Goal: Task Accomplishment & Management: Complete application form

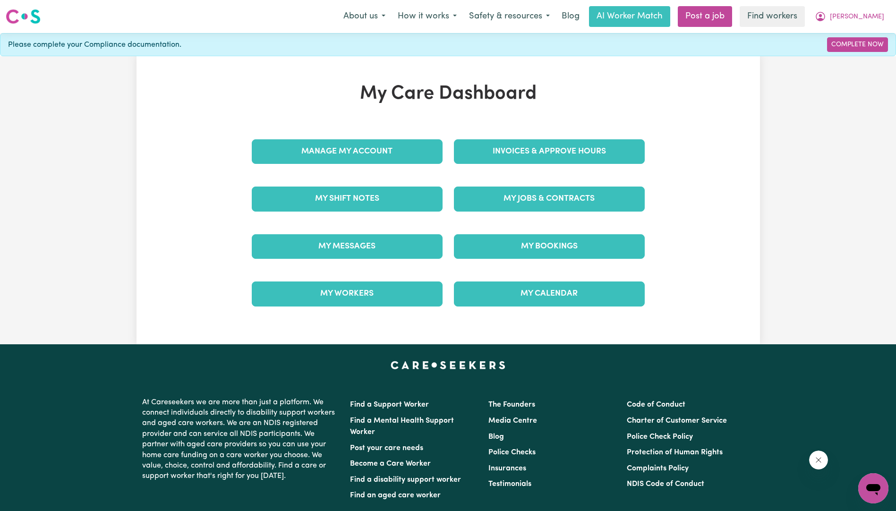
click at [720, 262] on div "My Care Dashboard Manage My Account Invoices & Approve Hours My Shift Notes My …" at bounding box center [449, 200] width 624 height 235
click at [865, 43] on link "Complete Now" at bounding box center [857, 44] width 61 height 15
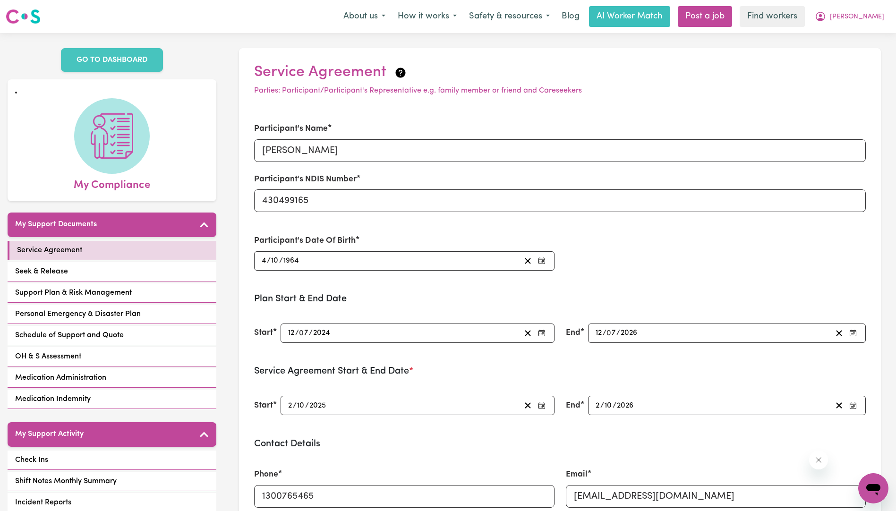
click at [623, 254] on div "Participant's Name [PERSON_NAME] Participant's NDIS Number 430499165 Participan…" at bounding box center [559, 196] width 623 height 170
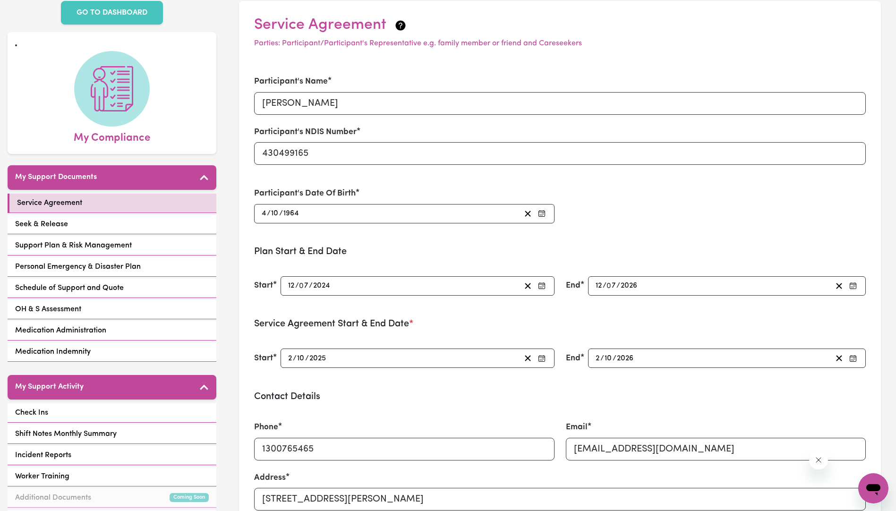
scroll to position [76, 0]
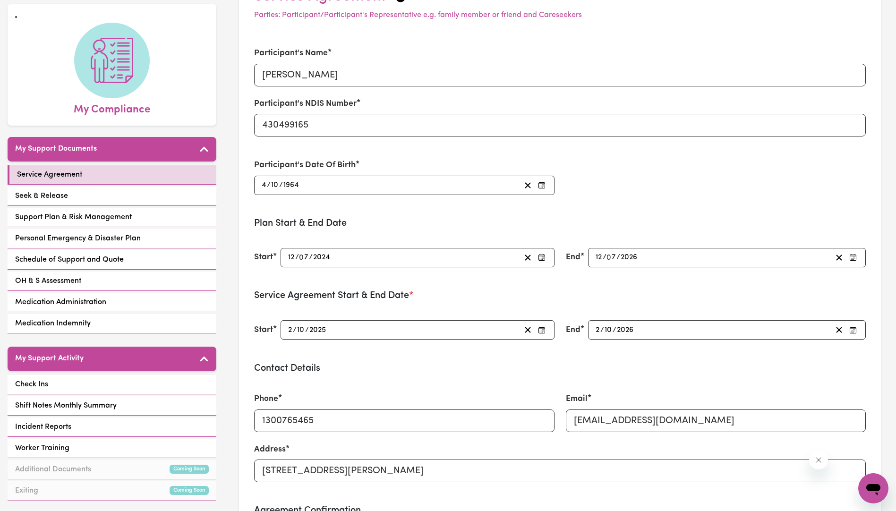
click at [397, 377] on div "Contact Details Phone [PHONE_NUMBER] Email [EMAIL_ADDRESS][DOMAIN_NAME] Address…" at bounding box center [560, 428] width 612 height 131
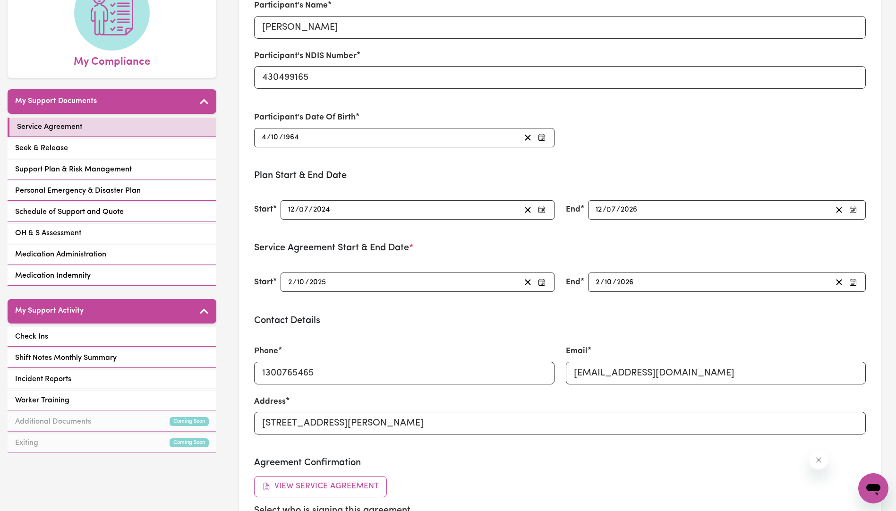
scroll to position [170, 0]
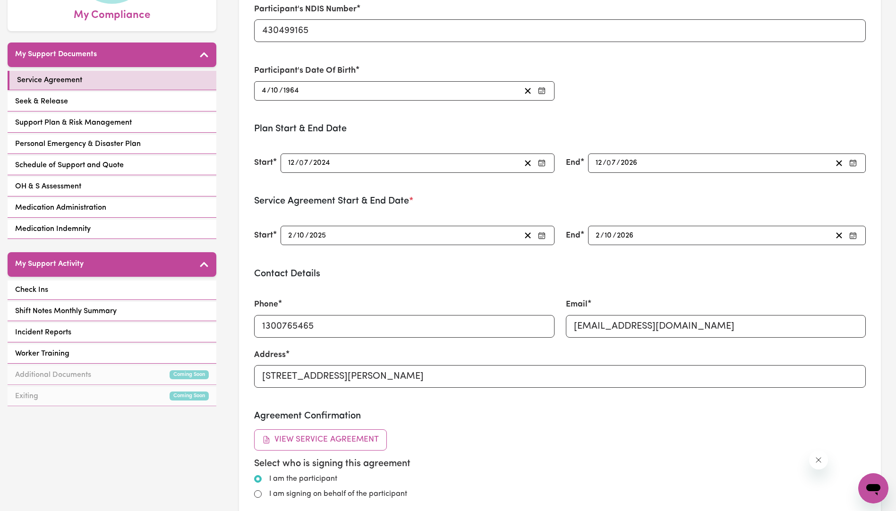
click at [387, 291] on div "Phone [PHONE_NUMBER]" at bounding box center [403, 317] width 311 height 61
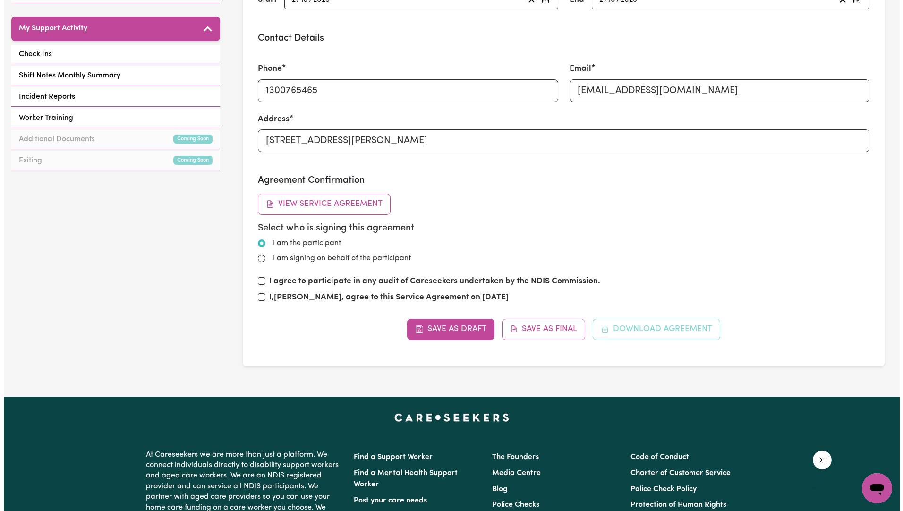
scroll to position [416, 0]
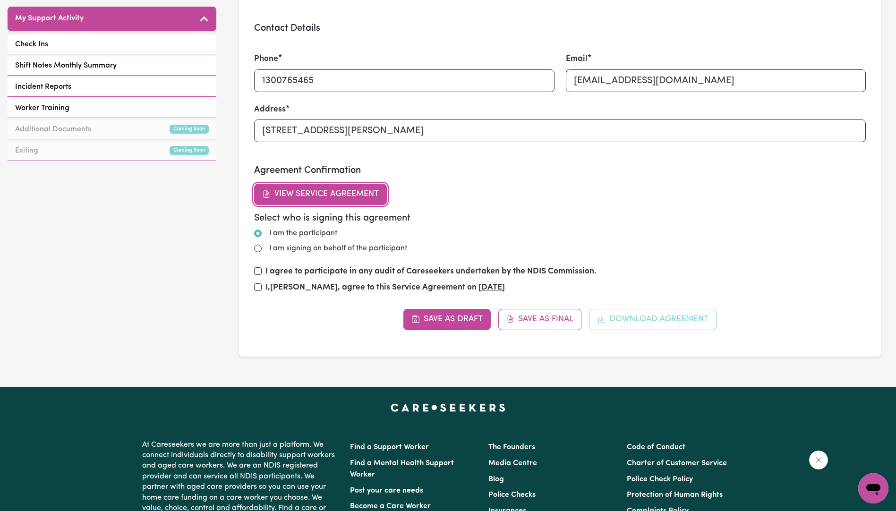
click at [343, 196] on button "View Service Agreement" at bounding box center [320, 194] width 133 height 21
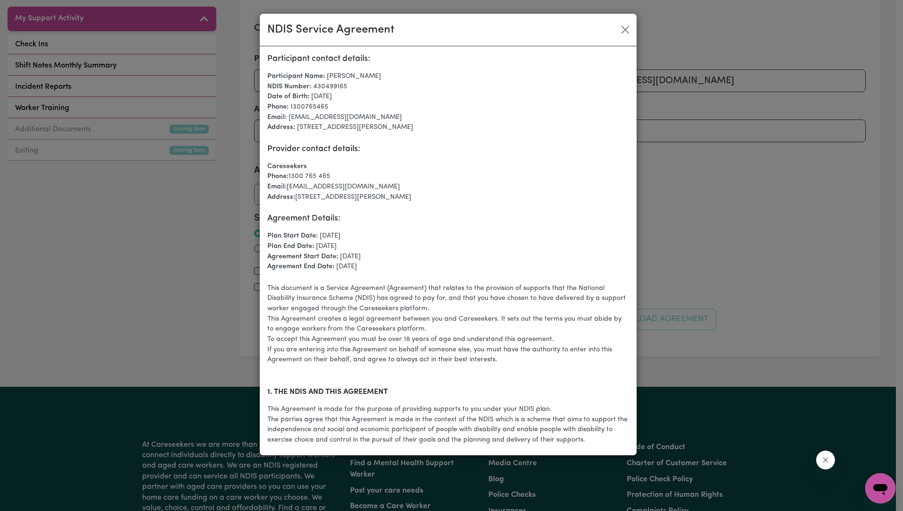
click at [504, 192] on p "Email: [EMAIL_ADDRESS][DOMAIN_NAME]" at bounding box center [448, 187] width 362 height 10
click at [501, 313] on p "This document is a Service Agreement (Agreement) that relates to the provision …" at bounding box center [448, 298] width 362 height 31
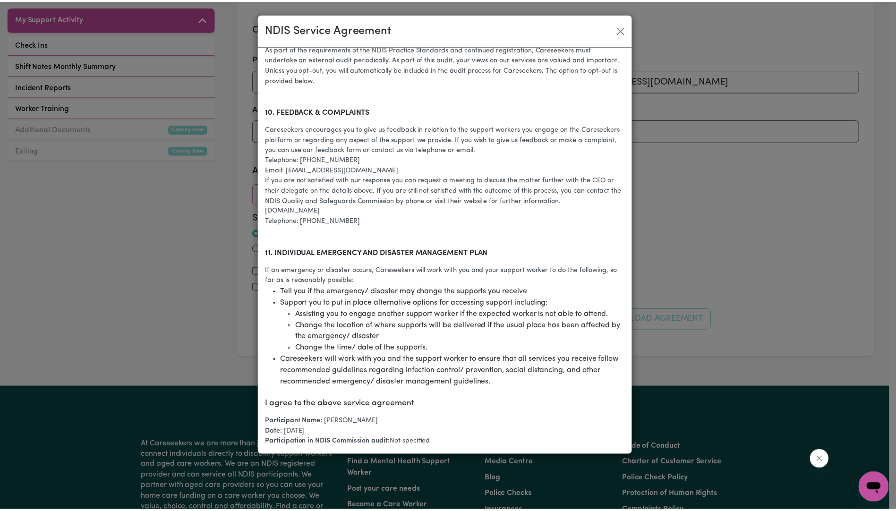
scroll to position [1782, 0]
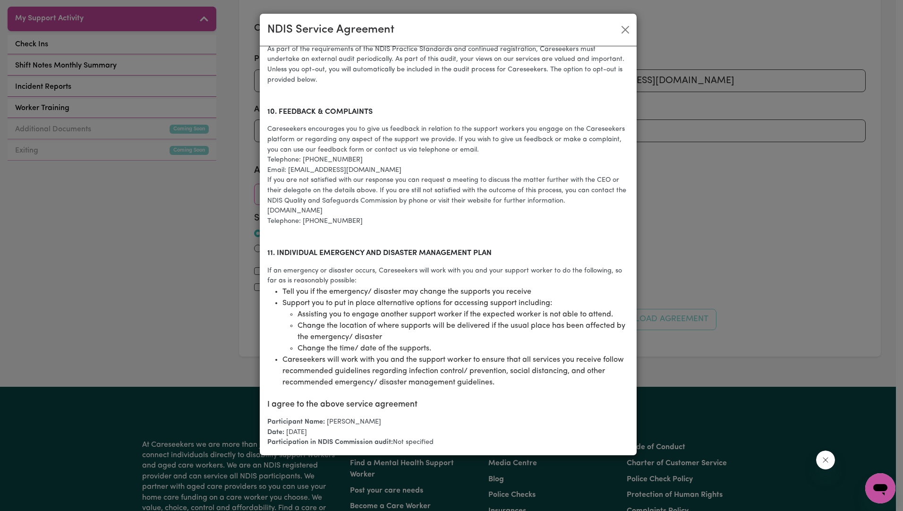
click at [701, 284] on div "NDIS Service Agreement Participant contact details: Participant Name: [PERSON_N…" at bounding box center [451, 255] width 903 height 511
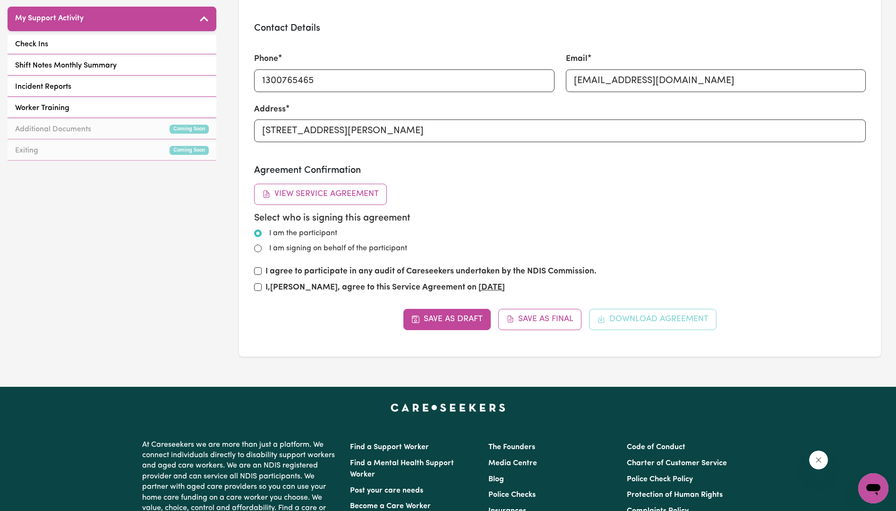
click at [435, 203] on div "Agreement Confirmation View Service Agreement Select who is signing this agreem…" at bounding box center [560, 231] width 612 height 133
click at [531, 239] on div "Select who is signing this agreement I am the participant I am signing on behal…" at bounding box center [560, 234] width 612 height 42
click at [532, 239] on div "Select who is signing this agreement I am the participant I am signing on behal…" at bounding box center [560, 234] width 612 height 42
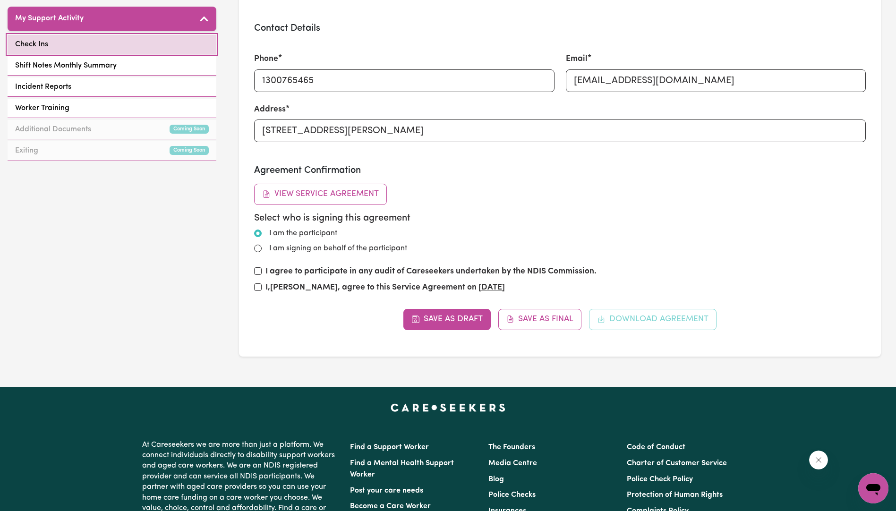
click at [83, 35] on link "Check Ins" at bounding box center [112, 44] width 209 height 19
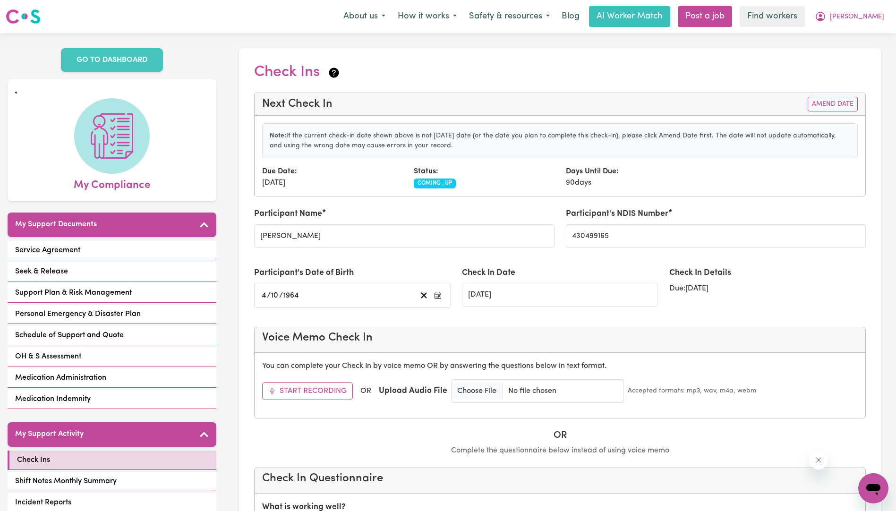
click at [376, 280] on div "Participant's Date of Birth [DEMOGRAPHIC_DATA] [DEMOGRAPHIC_DATA]" at bounding box center [352, 287] width 197 height 41
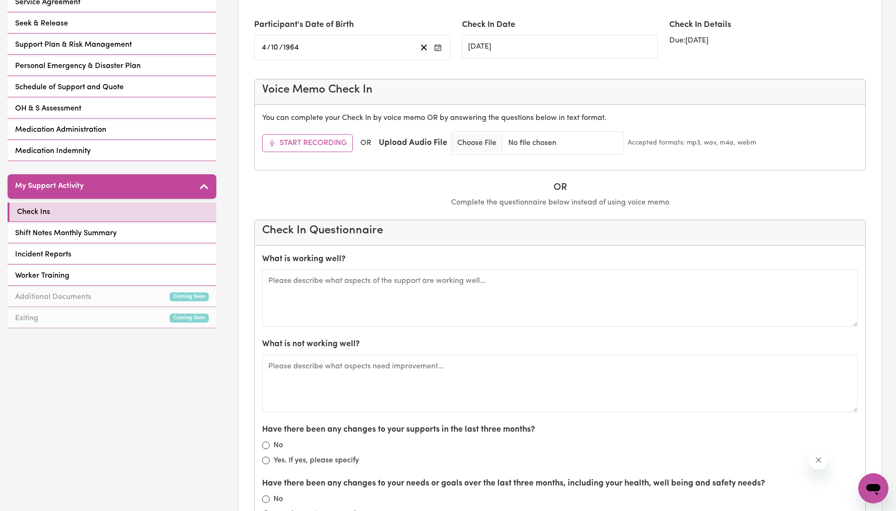
scroll to position [246, 0]
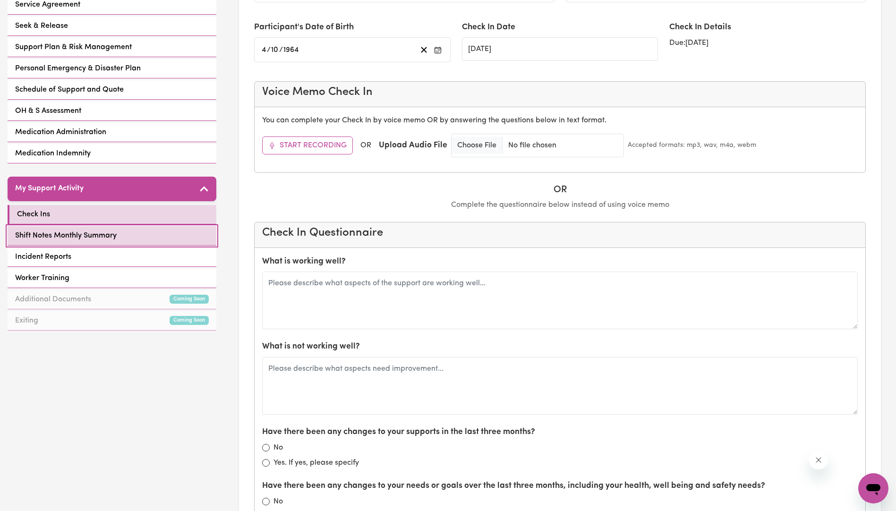
click at [109, 230] on span "Shift Notes Monthly Summary" at bounding box center [66, 235] width 102 height 11
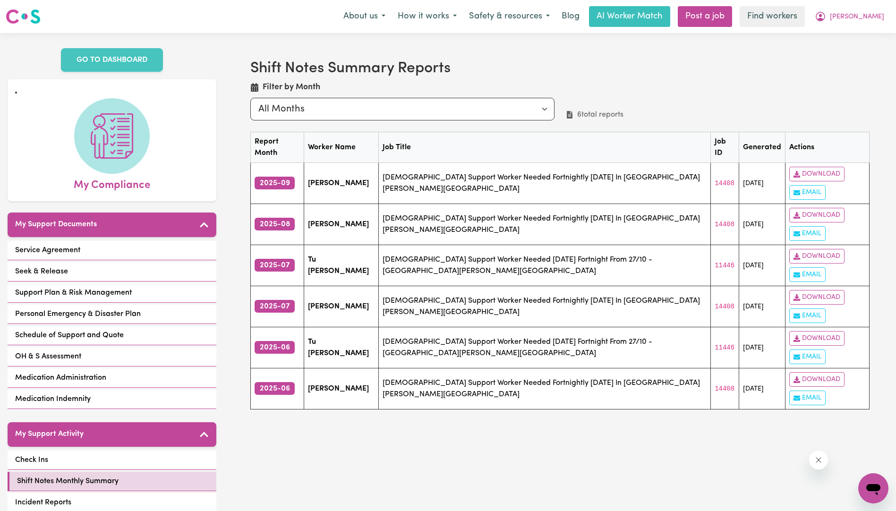
click at [346, 375] on div "Shift Notes Summary Reports Filter by Month All Months month 2025-05 month 2025…" at bounding box center [560, 319] width 672 height 572
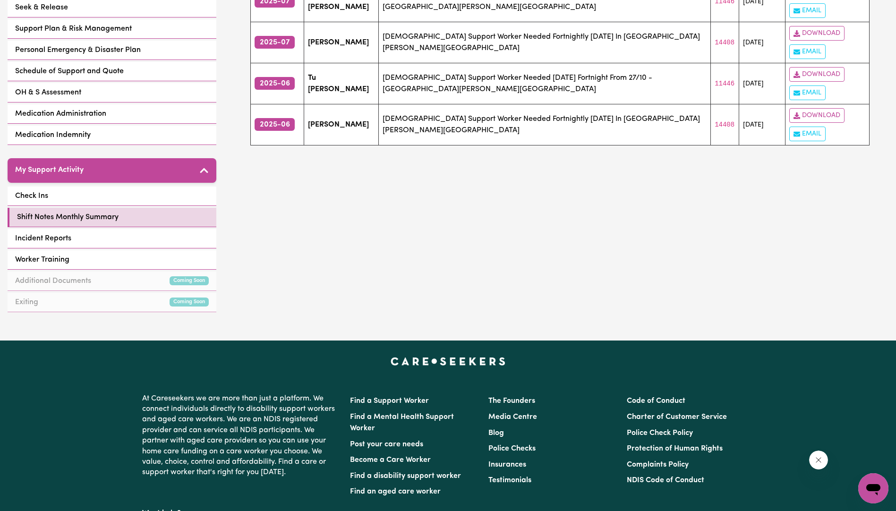
scroll to position [283, 0]
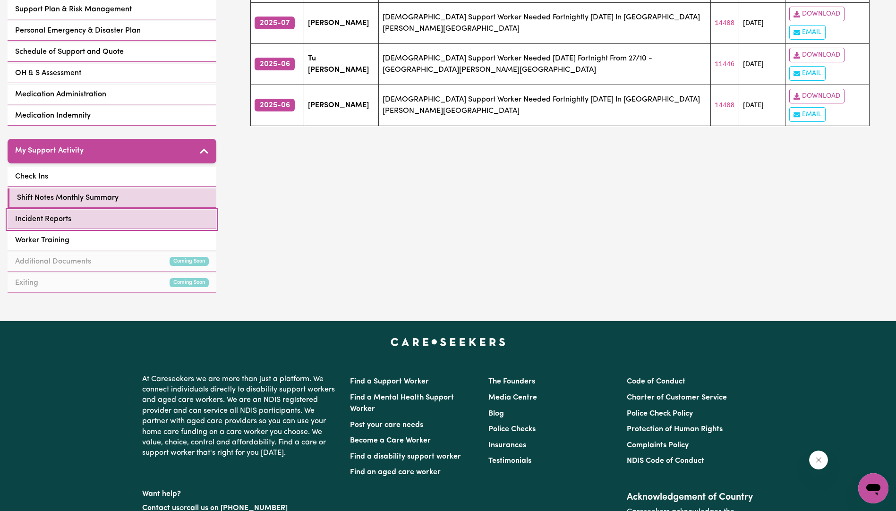
click at [65, 214] on span "Incident Reports" at bounding box center [43, 219] width 56 height 11
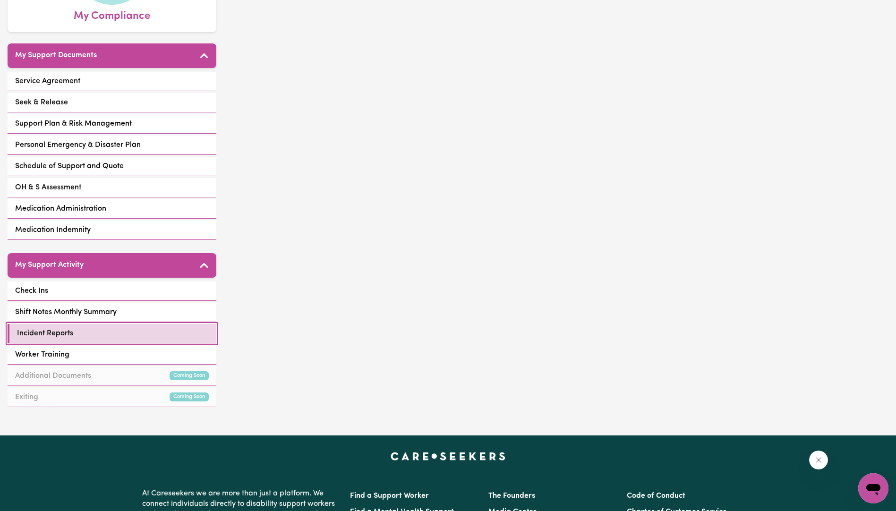
scroll to position [170, 0]
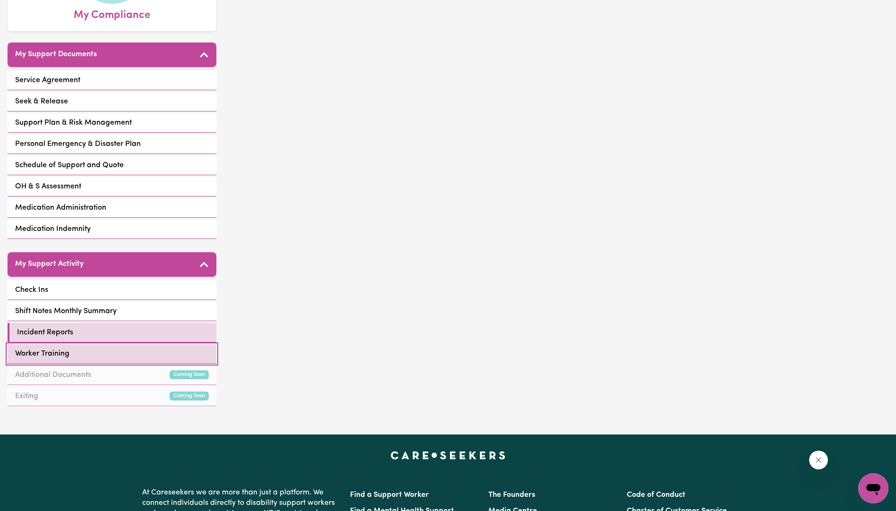
click at [42, 348] on span "Worker Training" at bounding box center [42, 353] width 54 height 11
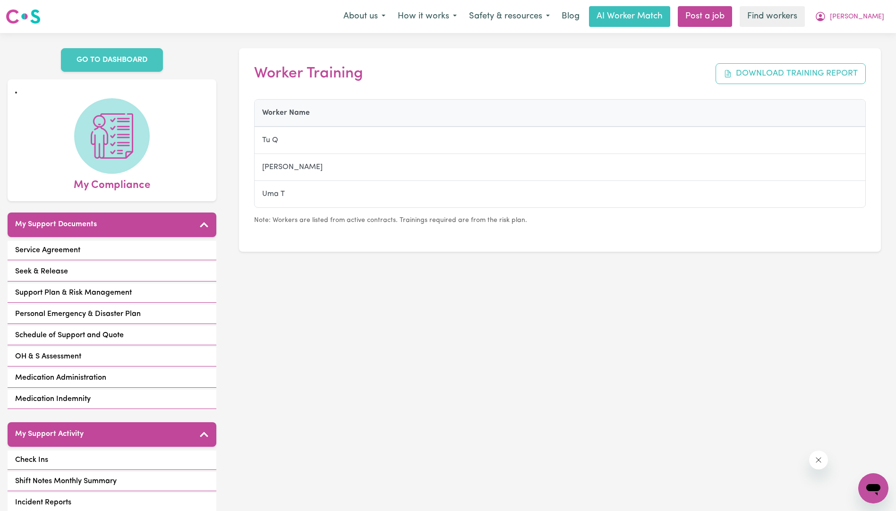
click at [293, 319] on div "Worker Training Download Training Report Worker Name Tu Q [PERSON_NAME] C [PERS…" at bounding box center [560, 319] width 672 height 572
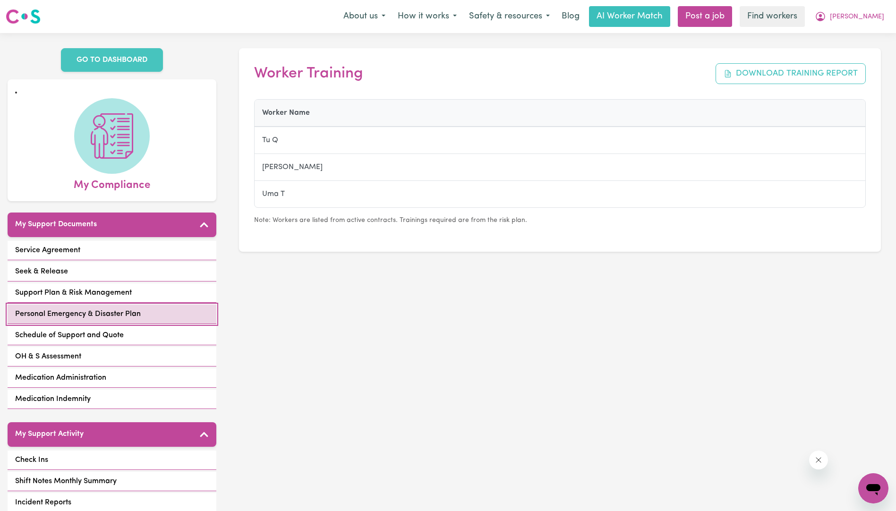
click at [112, 308] on span "Personal Emergency & Disaster Plan" at bounding box center [78, 313] width 126 height 11
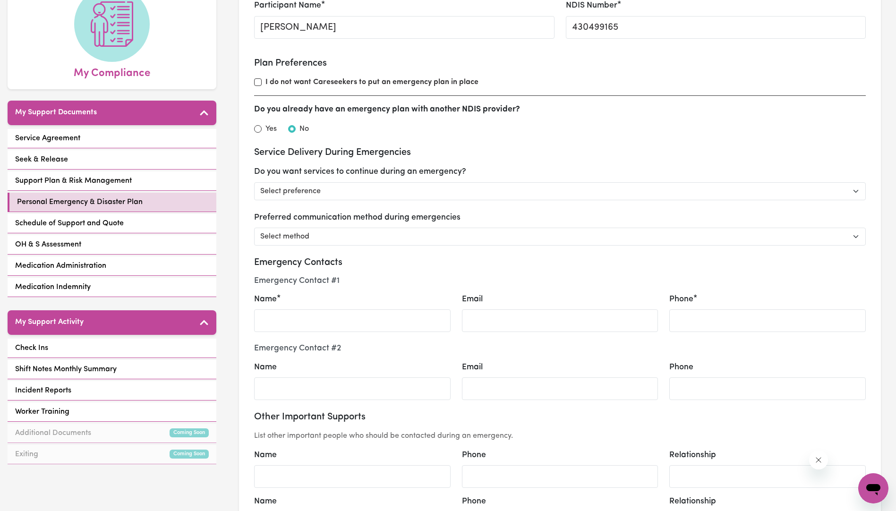
scroll to position [113, 0]
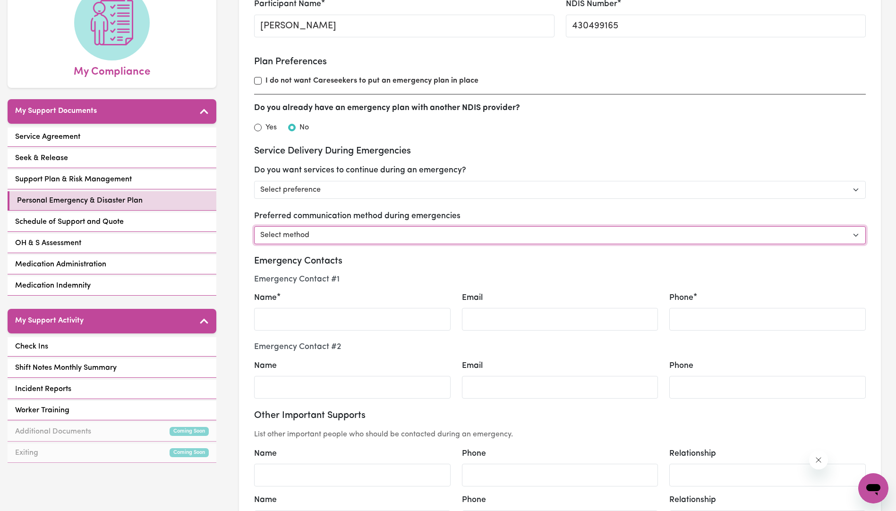
click at [326, 236] on select "Select method Phone Email Other" at bounding box center [560, 235] width 612 height 18
select select "phone"
click at [254, 226] on select "Select method Phone Email Other" at bounding box center [560, 235] width 612 height 18
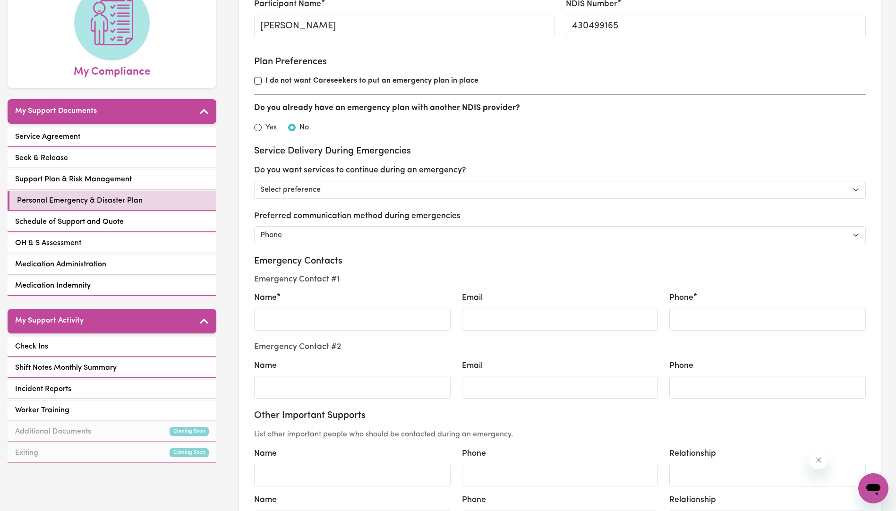
click at [311, 297] on div "Name" at bounding box center [352, 311] width 197 height 39
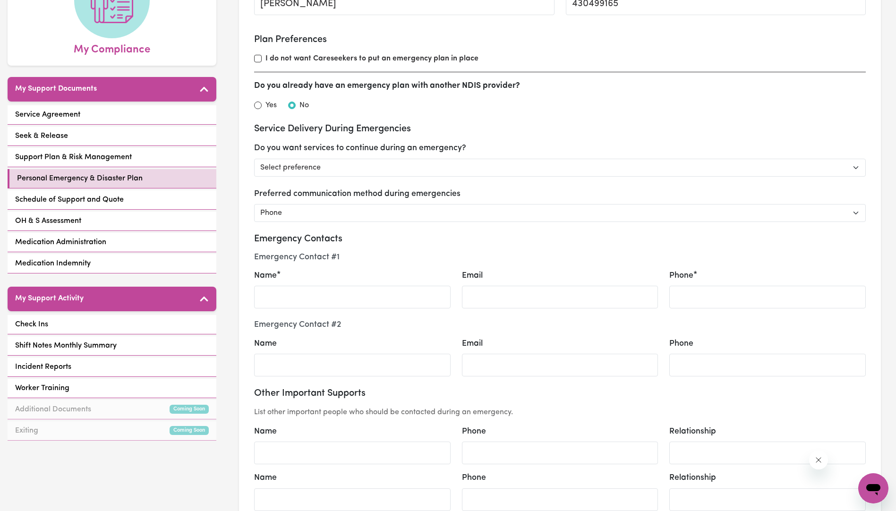
scroll to position [151, 0]
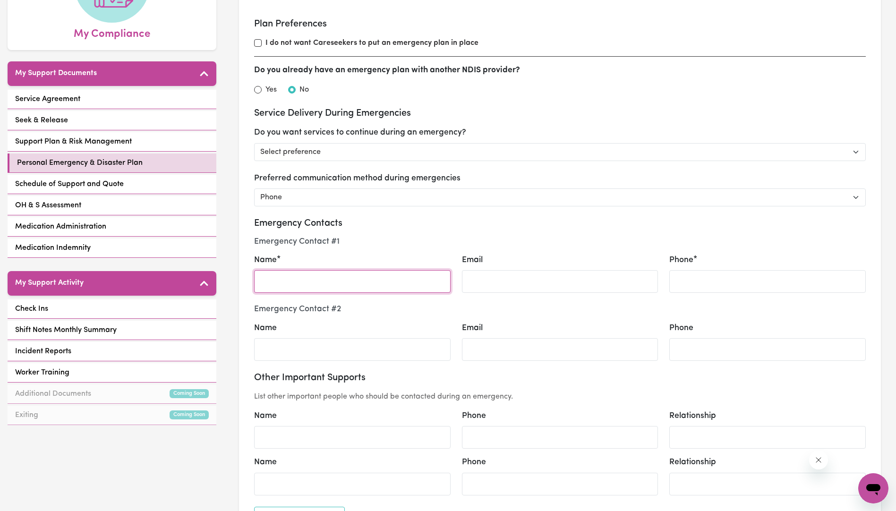
click at [300, 288] on input "Name" at bounding box center [352, 281] width 197 height 23
type input "E"
type input "[PERSON_NAME]"
select select "phone"
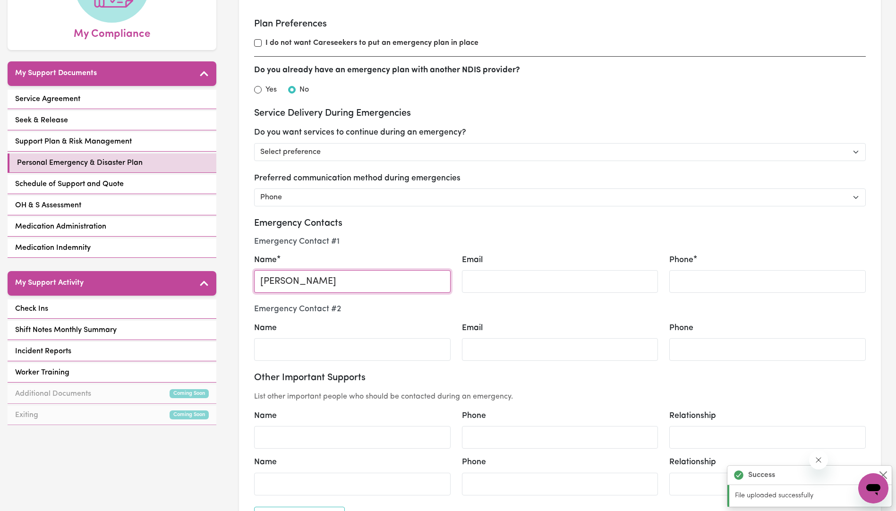
drag, startPoint x: 319, startPoint y: 284, endPoint x: 244, endPoint y: 284, distance: 75.1
paste input "nuilov"
type input "[PERSON_NAME]"
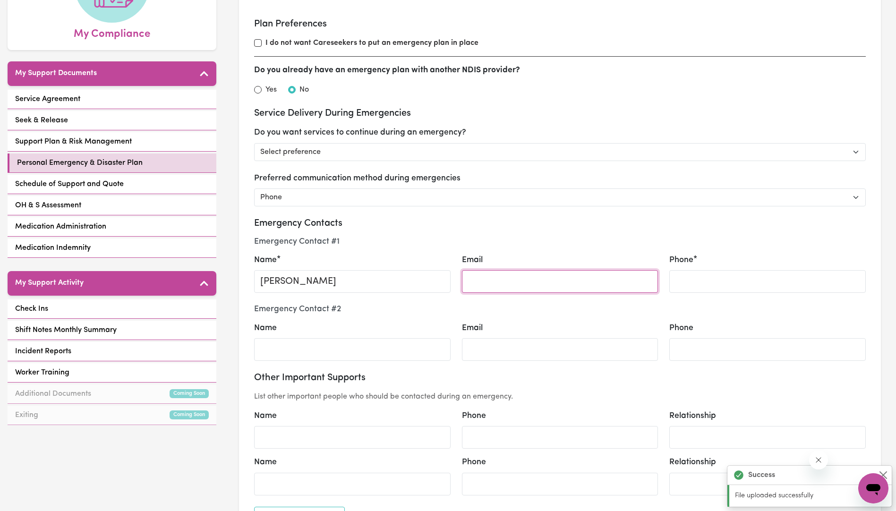
click at [481, 282] on input "Email" at bounding box center [560, 281] width 197 height 23
select select "phone"
click at [485, 280] on input "Email" at bounding box center [560, 281] width 197 height 23
paste input "[PERSON_NAME][EMAIL_ADDRESS][DOMAIN_NAME]"
type input "[PERSON_NAME][EMAIL_ADDRESS][DOMAIN_NAME]"
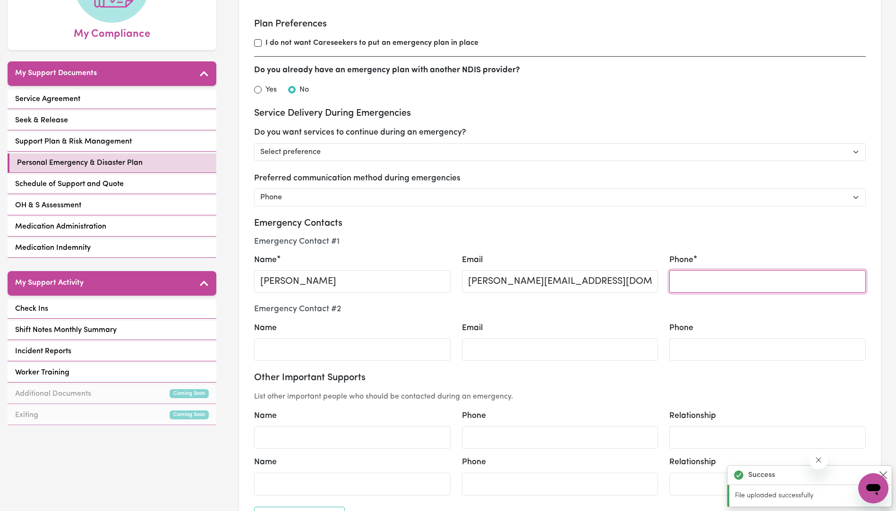
click at [685, 280] on input "Phone" at bounding box center [767, 281] width 197 height 23
click at [685, 282] on input "Phone" at bounding box center [767, 281] width 197 height 23
paste input "0403 088 659"
type input "0403 088 659"
click at [396, 319] on div "Emergency Contact # 2" at bounding box center [559, 312] width 623 height 17
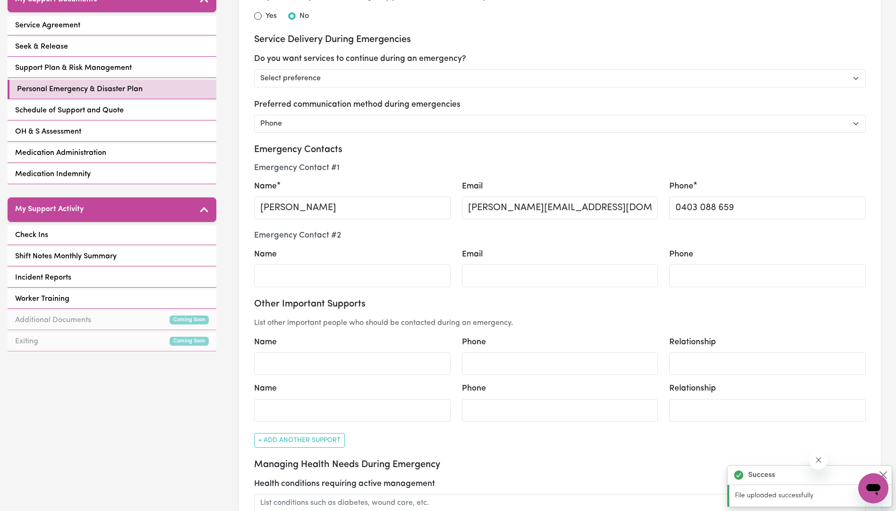
scroll to position [227, 0]
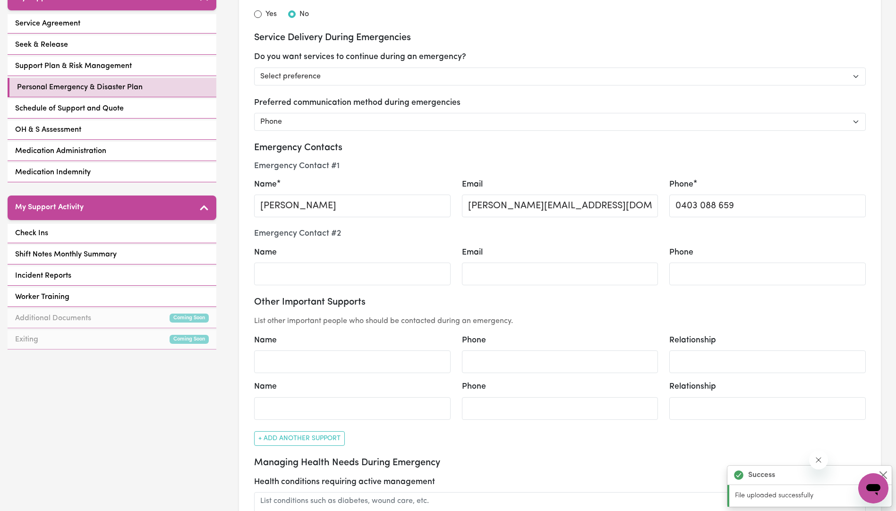
select select "phone"
click at [689, 273] on input "Phone" at bounding box center [767, 274] width 197 height 23
paste input "9899-8733"
click at [701, 274] on input "9899-8733" at bounding box center [767, 274] width 197 height 23
click at [672, 275] on input "98998733" at bounding box center [767, 274] width 197 height 23
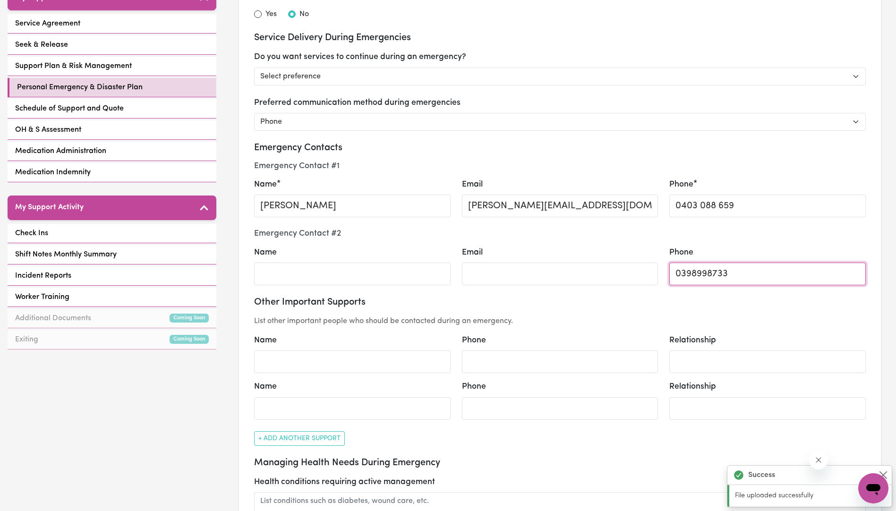
type input "0398998733"
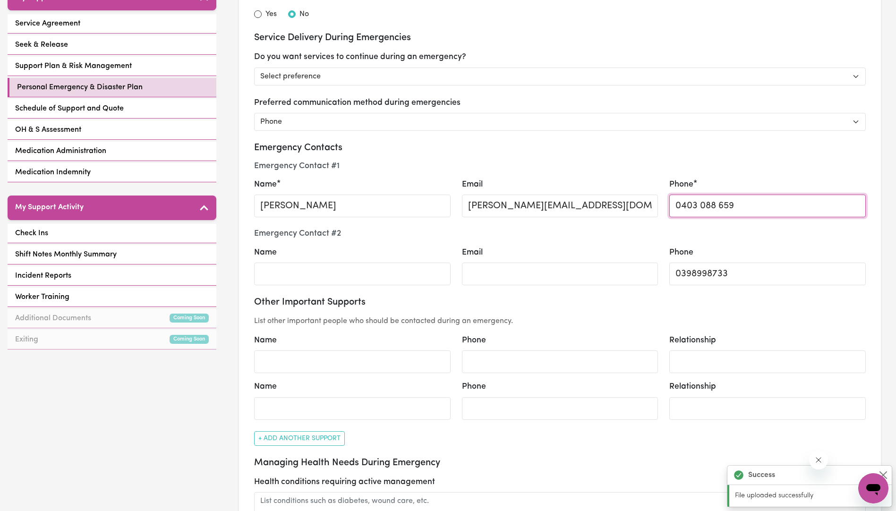
click at [700, 206] on input "0403 088 659" at bounding box center [767, 206] width 197 height 23
click at [676, 209] on input "0403088659" at bounding box center [767, 206] width 197 height 23
type input "0403088659"
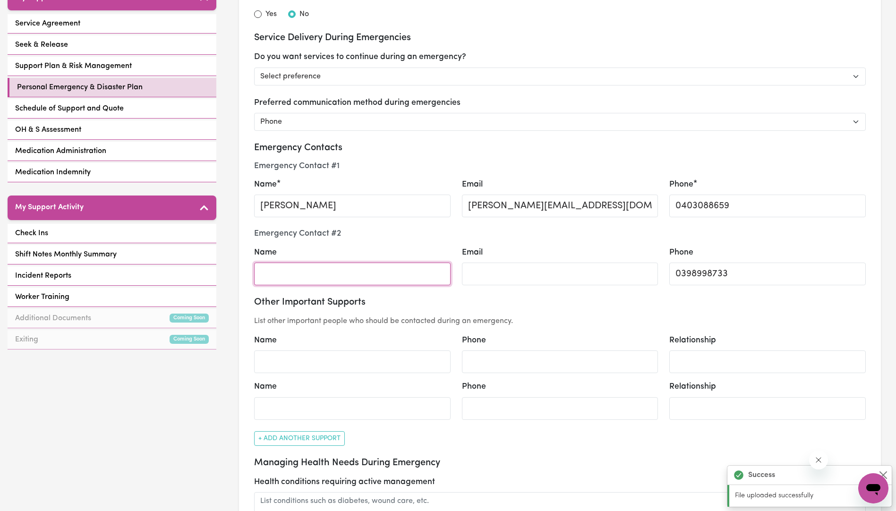
click at [342, 269] on input "Name" at bounding box center [352, 274] width 197 height 23
type input "Supported Disability Accomodation"
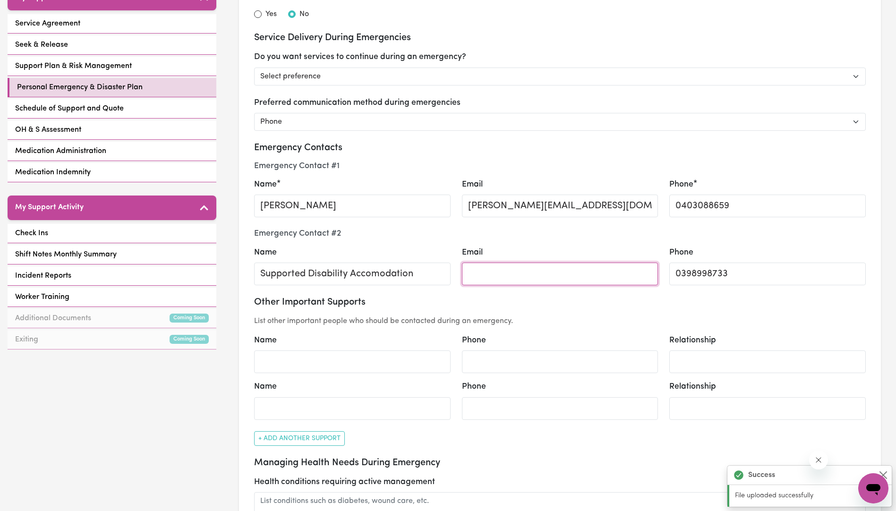
click at [474, 275] on input "Email" at bounding box center [560, 274] width 197 height 23
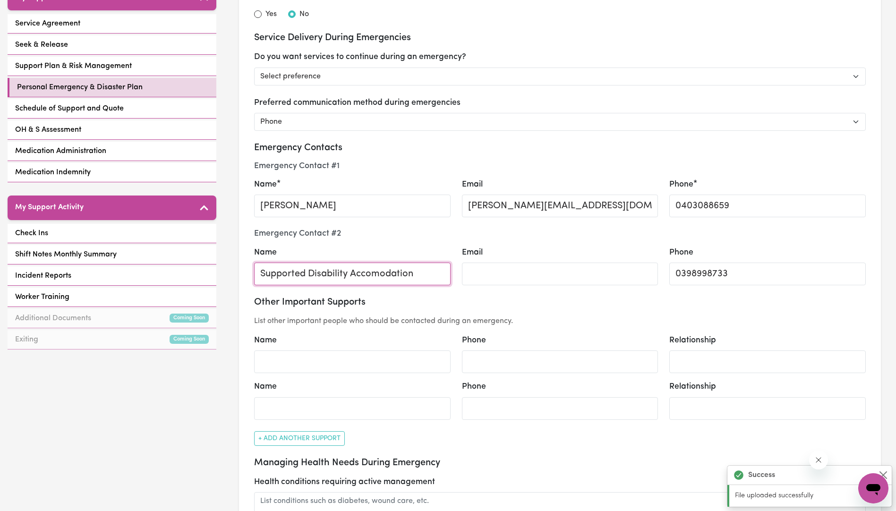
click at [395, 272] on input "Supported Disability Accomodation" at bounding box center [352, 274] width 197 height 23
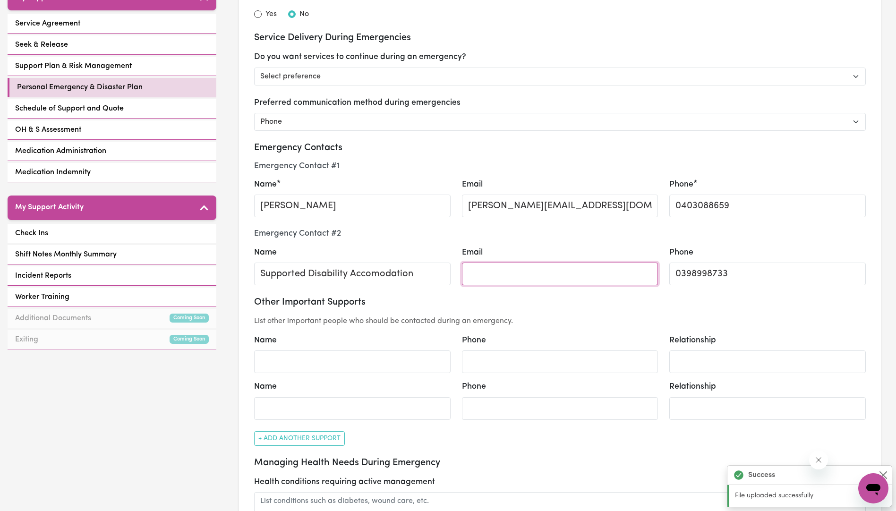
click at [480, 272] on input "Email" at bounding box center [560, 274] width 197 height 23
select select "phone"
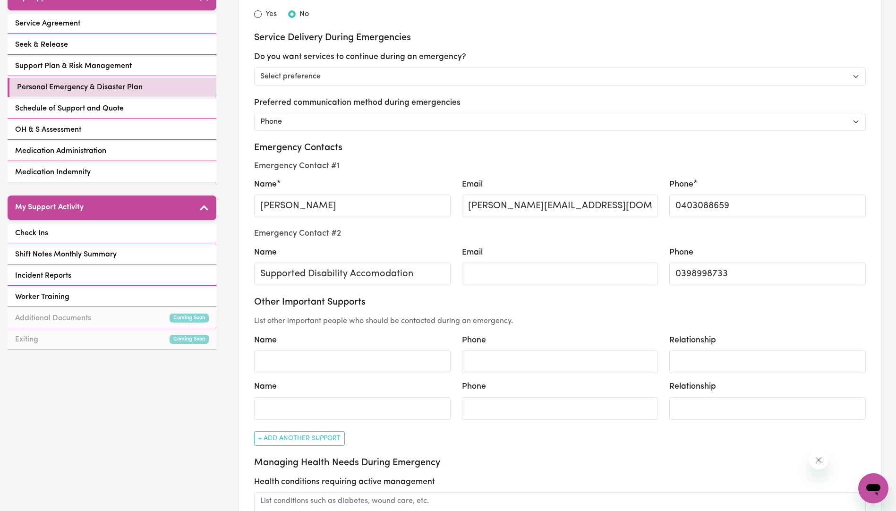
click at [331, 340] on div "Name" at bounding box center [352, 353] width 197 height 39
click at [547, 299] on h3 "Other Important Supports" at bounding box center [560, 302] width 612 height 11
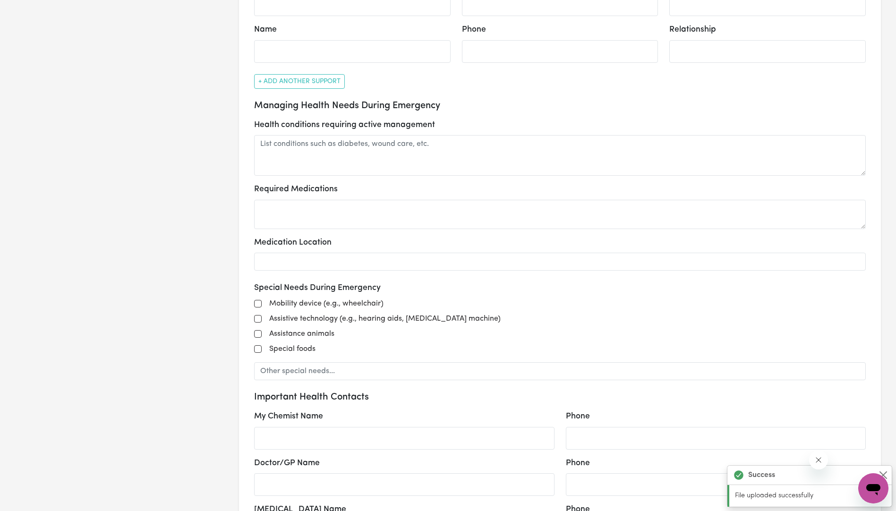
scroll to position [586, 0]
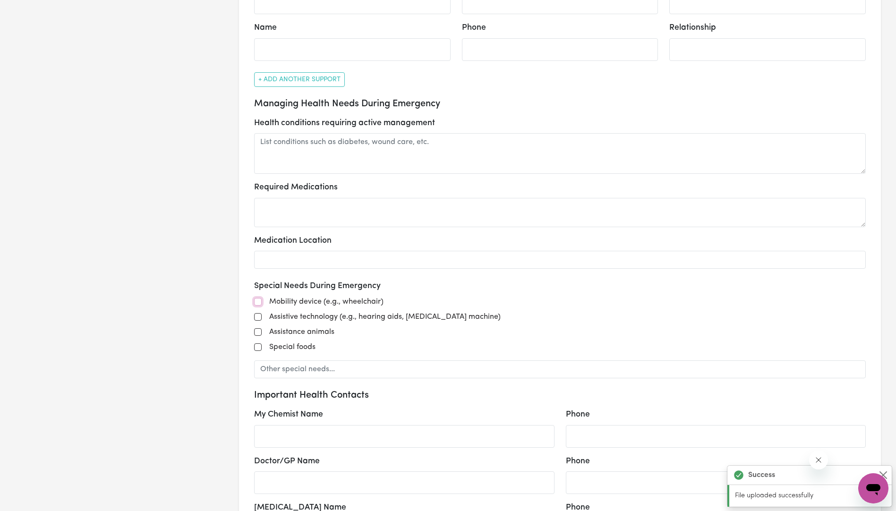
click at [258, 301] on input "Mobility device (e.g., wheelchair)" at bounding box center [258, 302] width 8 height 8
checkbox input "true"
click at [585, 322] on div "Assistive technology (e.g., hearing aids, [MEDICAL_DATA] machine)" at bounding box center [560, 316] width 612 height 11
select select "phone"
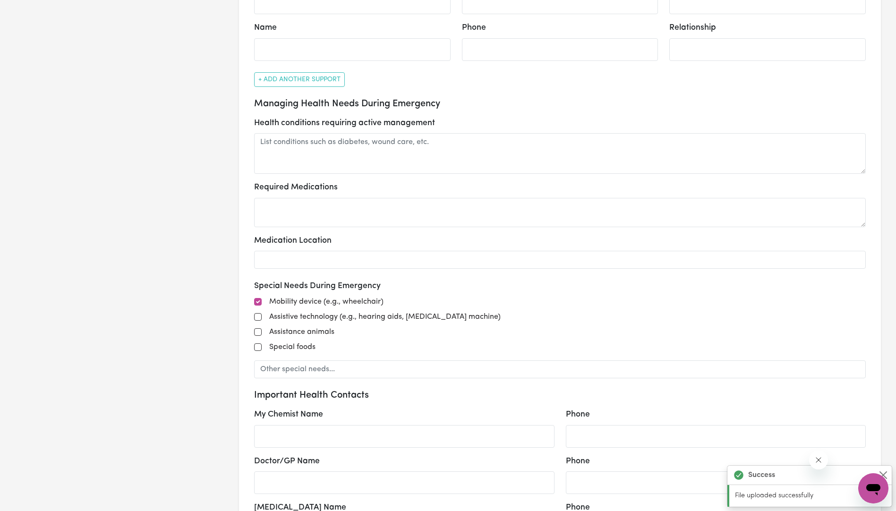
click at [216, 411] on div "GO TO DASHBOARD My Compliance My Support Documents Service Agreement Seek & Rel…" at bounding box center [112, 320] width 224 height 1747
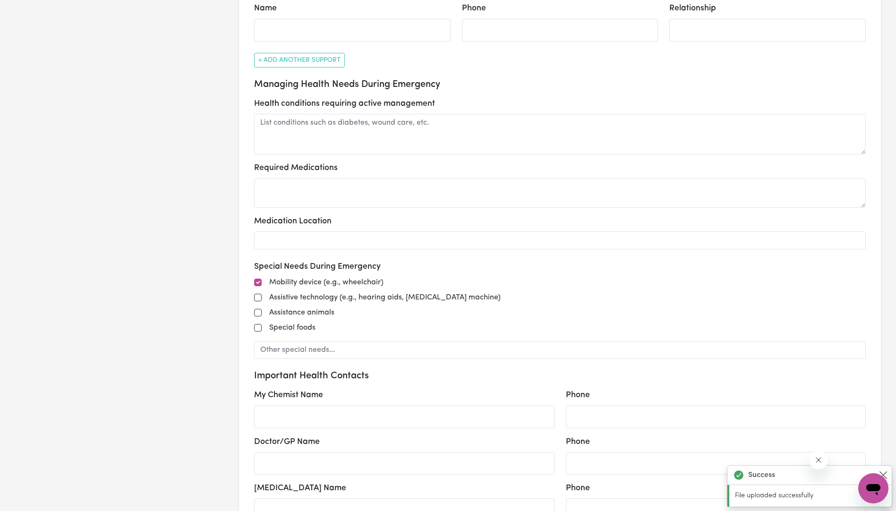
scroll to position [605, 0]
click at [444, 368] on form "Participant Name [PERSON_NAME] NDIS Number 430499165 Plan Preferences I do not …" at bounding box center [560, 313] width 612 height 1612
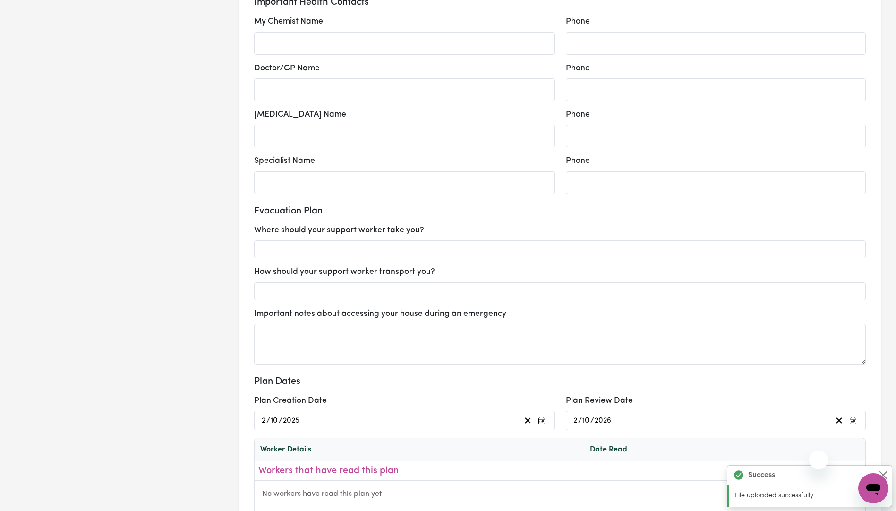
scroll to position [1001, 0]
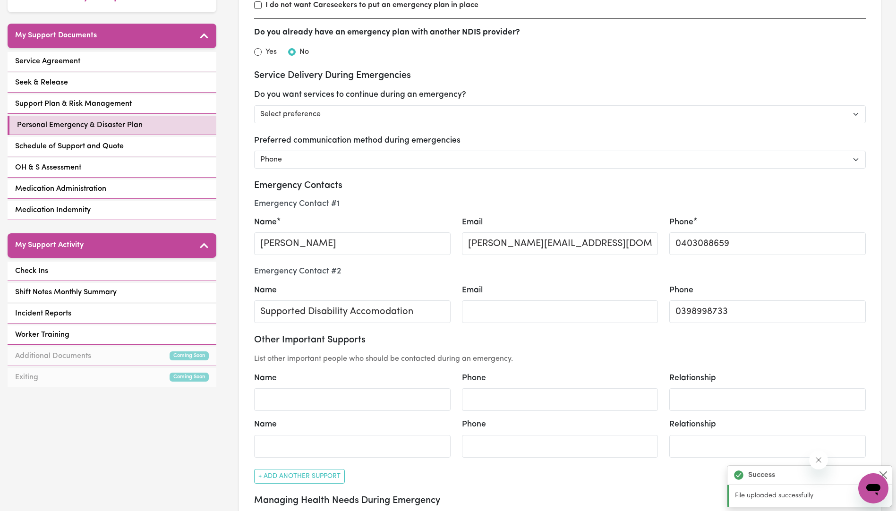
scroll to position [208, 0]
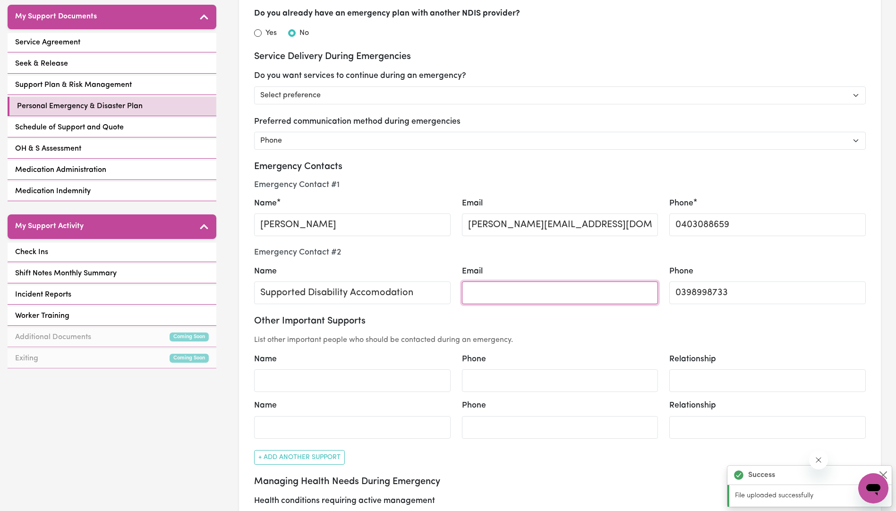
click at [482, 293] on input "Email" at bounding box center [560, 293] width 197 height 23
paste input "[EMAIL_ADDRESS][DOMAIN_NAME]"
type input "[EMAIL_ADDRESS][DOMAIN_NAME]"
click at [590, 253] on h4 "Emergency Contact # 2" at bounding box center [560, 253] width 612 height 10
select select "phone"
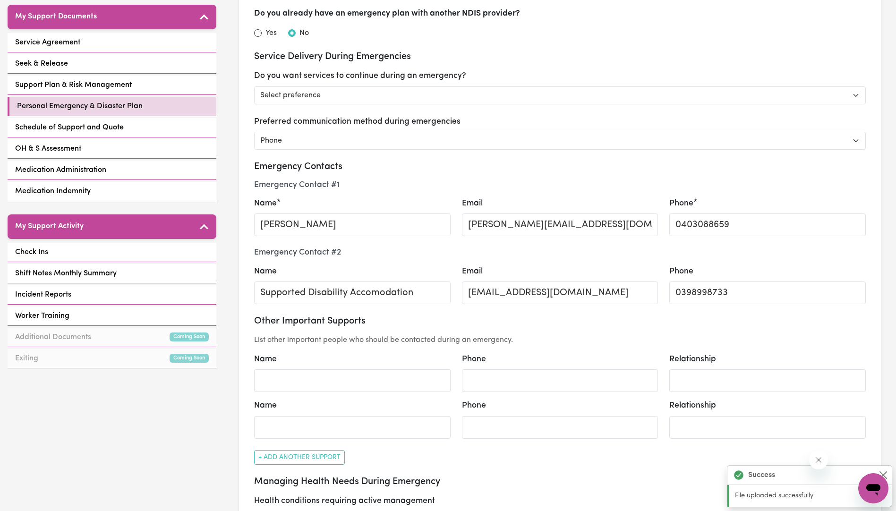
scroll to position [0, 0]
click at [179, 402] on div "Personal Emergency and Disaster Plan Participant Details Name: [PERSON_NAME] ND…" at bounding box center [448, 255] width 896 height 511
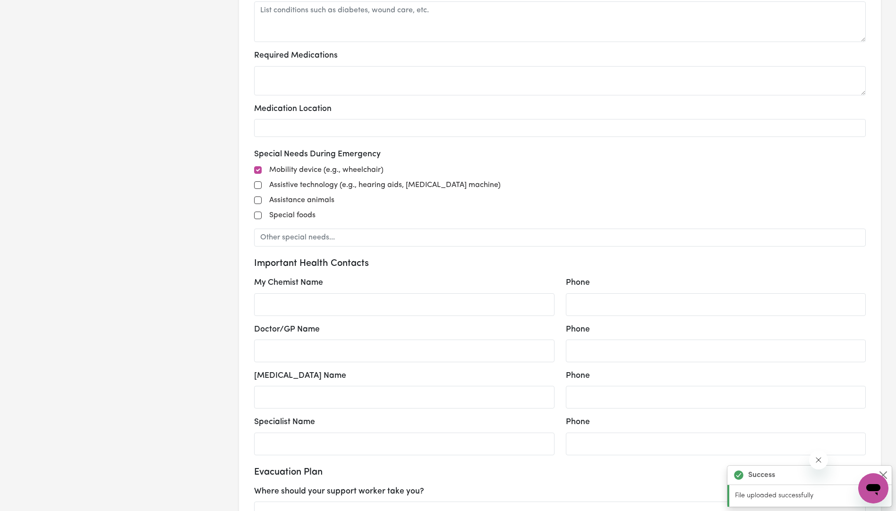
scroll to position [718, 0]
click at [273, 352] on input "Doctor/GP Name" at bounding box center [404, 350] width 300 height 23
paste input "[EMAIL_ADDRESS][DOMAIN_NAME]"
type input "[EMAIL_ADDRESS][DOMAIN_NAME]"
click at [281, 352] on input "Doctor/GP Name" at bounding box center [404, 350] width 300 height 23
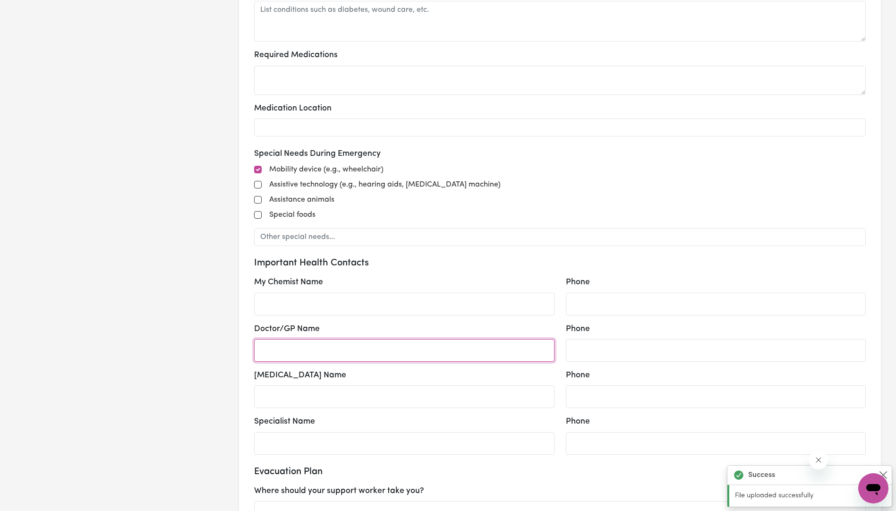
paste input "DR Hoe Bing [GEOGRAPHIC_DATA] (W) (03) 9890 [GEOGRAPHIC_DATA][STREET_ADDRESS]"
type input "DR Hoe Bing [GEOGRAPHIC_DATA] (W) (03) 9890 [GEOGRAPHIC_DATA][STREET_ADDRESS]"
click at [341, 353] on body "Menu About us How it works Safety & resources Blog AI Worker Match Post a job F…" at bounding box center [448, 360] width 896 height 2156
select select "phone"
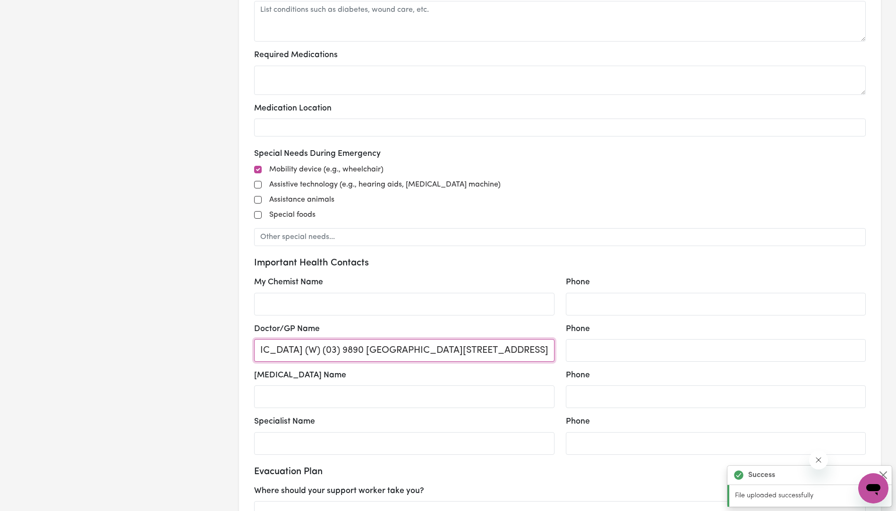
scroll to position [0, 0]
type input "DR Hoe Bing [GEOGRAPHIC_DATA] (W) [STREET_ADDRESS]"
click at [400, 350] on input "DR Hoe Bing [GEOGRAPHIC_DATA] (W) [STREET_ADDRESS]" at bounding box center [404, 350] width 300 height 23
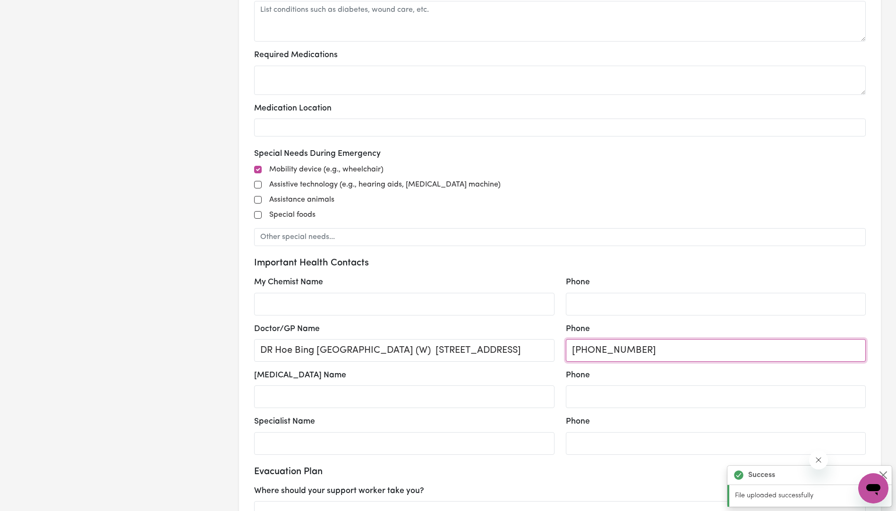
click at [573, 348] on input "[PHONE_NUMBER]" at bounding box center [716, 350] width 300 height 23
click at [607, 350] on input "039890 1024" at bounding box center [716, 350] width 300 height 23
type input "0398901024"
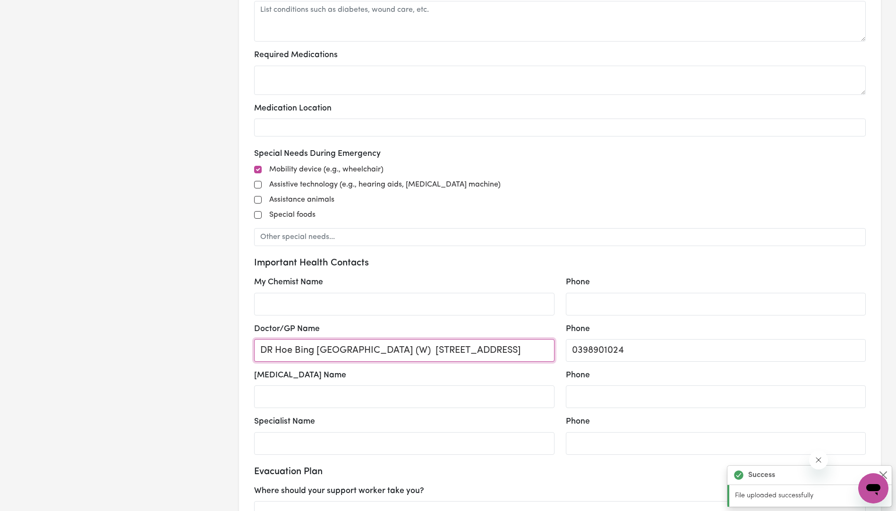
click at [338, 358] on input "DR Hoe Bing [GEOGRAPHIC_DATA] (W) [STREET_ADDRESS]" at bounding box center [404, 350] width 300 height 23
click at [330, 350] on input "DR Hoe Bing [GEOGRAPHIC_DATA] (W) [STREET_ADDRESS]" at bounding box center [404, 350] width 300 height 23
type input "DR Hoe Bing Lo at [GEOGRAPHIC_DATA], [STREET_ADDRESS]"
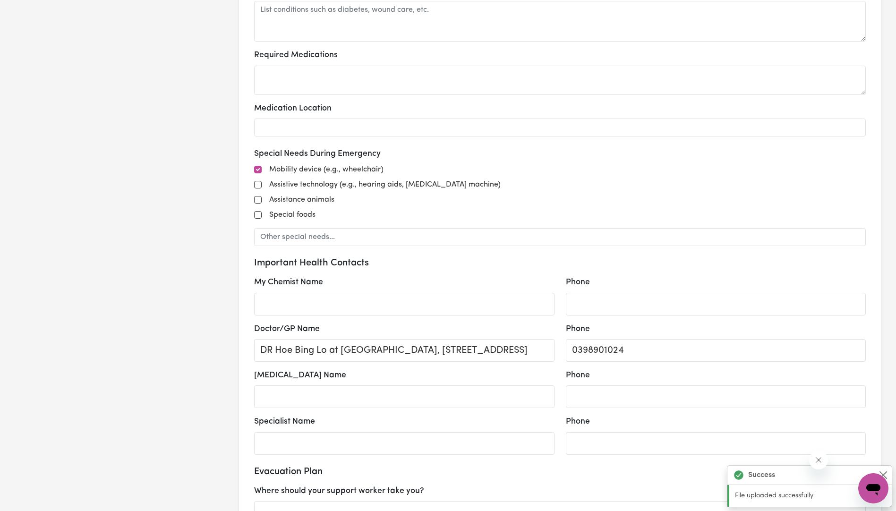
scroll to position [0, 0]
click at [196, 410] on div "GO TO DASHBOARD My Compliance My Support Documents Service Agreement Seek & Rel…" at bounding box center [112, 188] width 224 height 1747
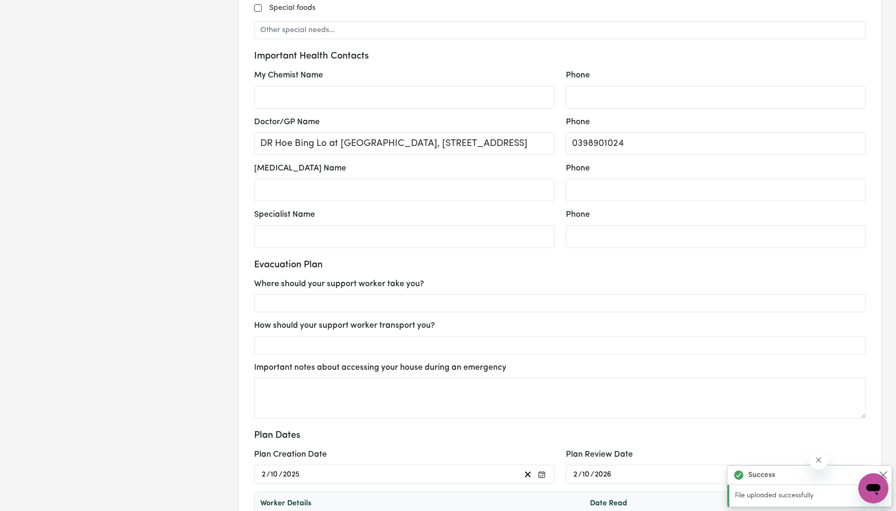
scroll to position [926, 0]
select select "phone"
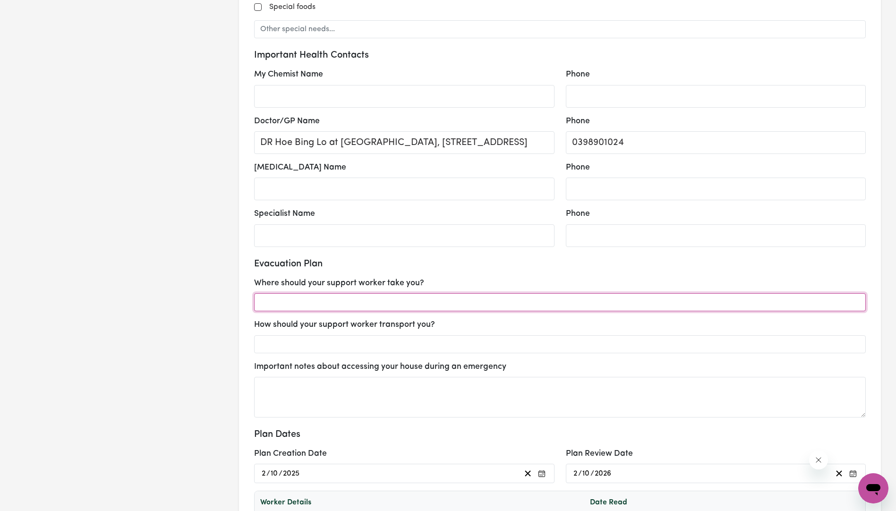
click at [291, 302] on input "text" at bounding box center [560, 302] width 612 height 18
click at [272, 302] on input "text" at bounding box center [560, 302] width 612 height 18
paste input "[STREET_ADDRESS][PERSON_NAME]"
type input "[STREET_ADDRESS][PERSON_NAME]"
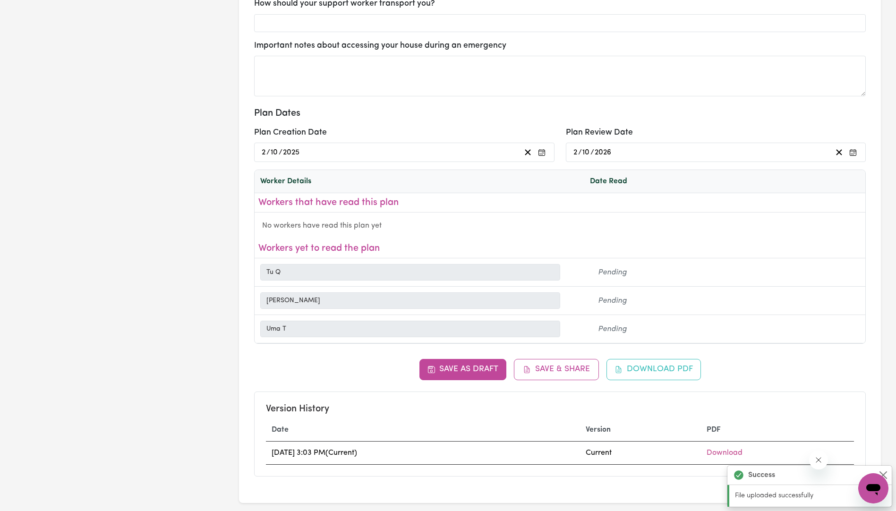
scroll to position [1354, 0]
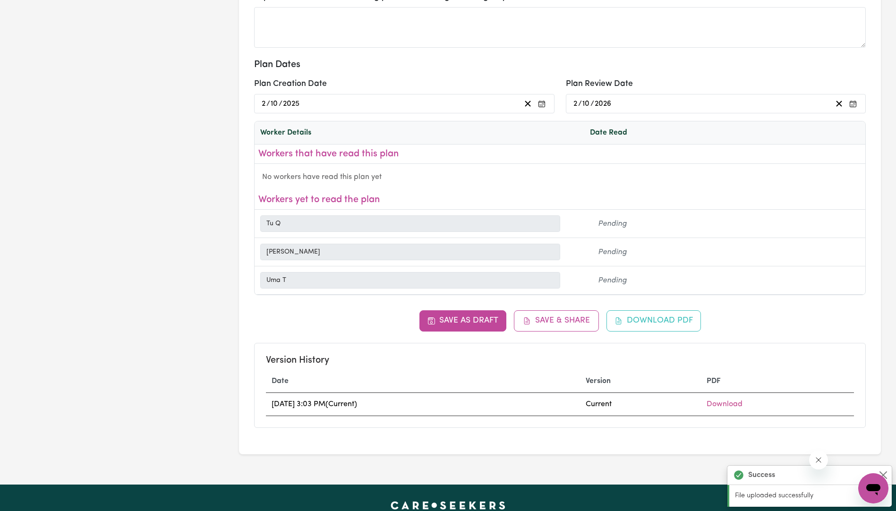
select select "phone"
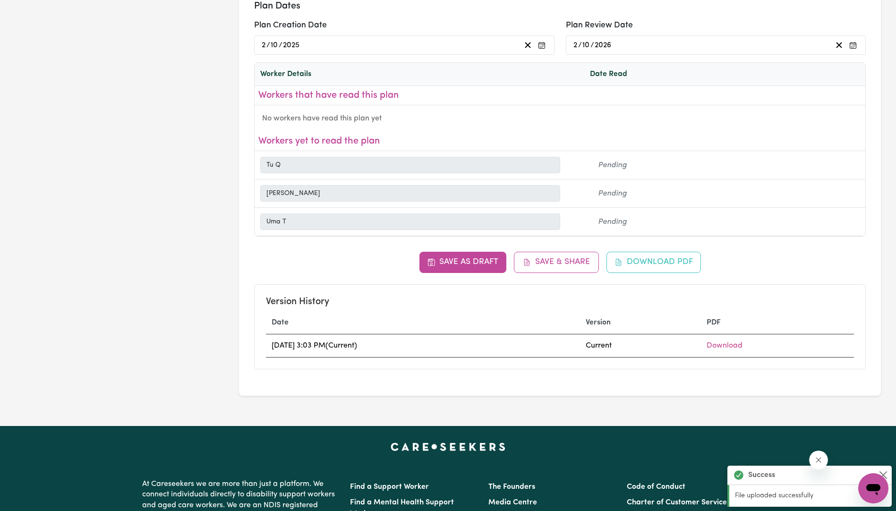
scroll to position [1360, 0]
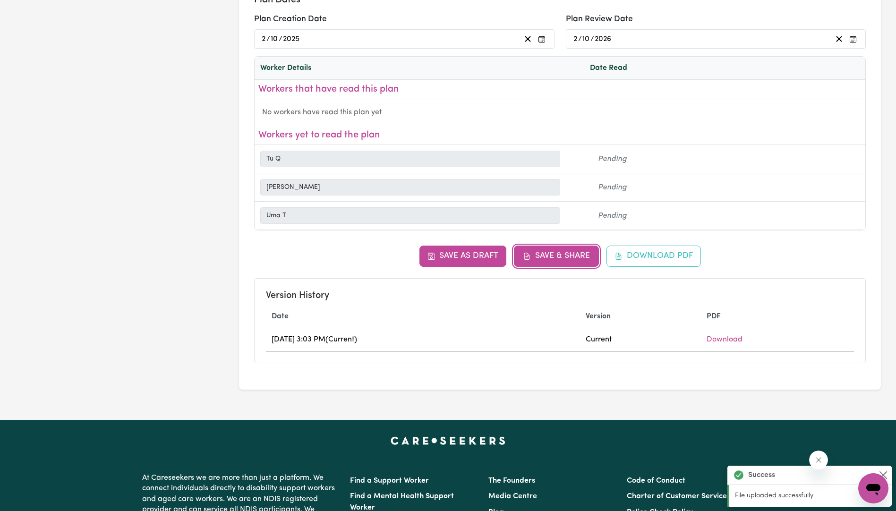
click at [553, 258] on button "Save & Share" at bounding box center [556, 256] width 85 height 21
select select "phone"
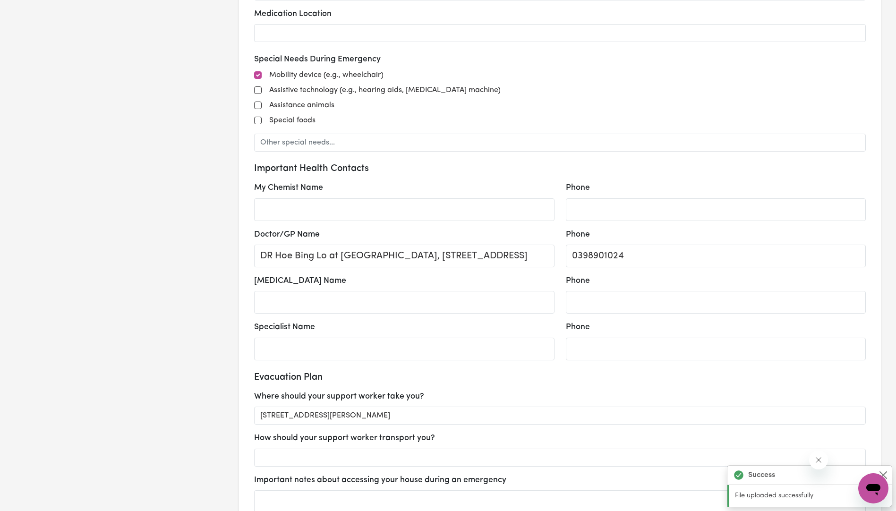
scroll to position [737, 0]
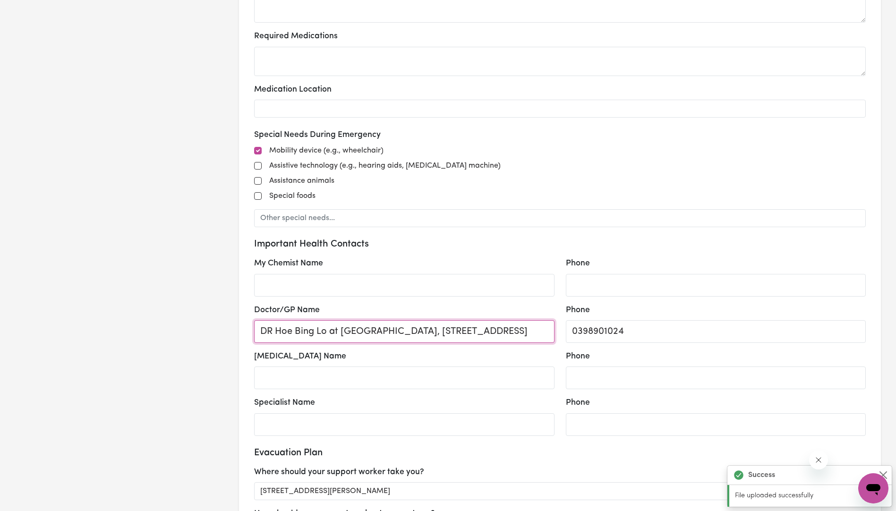
click at [271, 331] on input "DR Hoe Bing Lo at [GEOGRAPHIC_DATA], [STREET_ADDRESS]" at bounding box center [404, 331] width 300 height 23
type input "Dr [PERSON_NAME] Lo at [GEOGRAPHIC_DATA], [STREET_ADDRESS]"
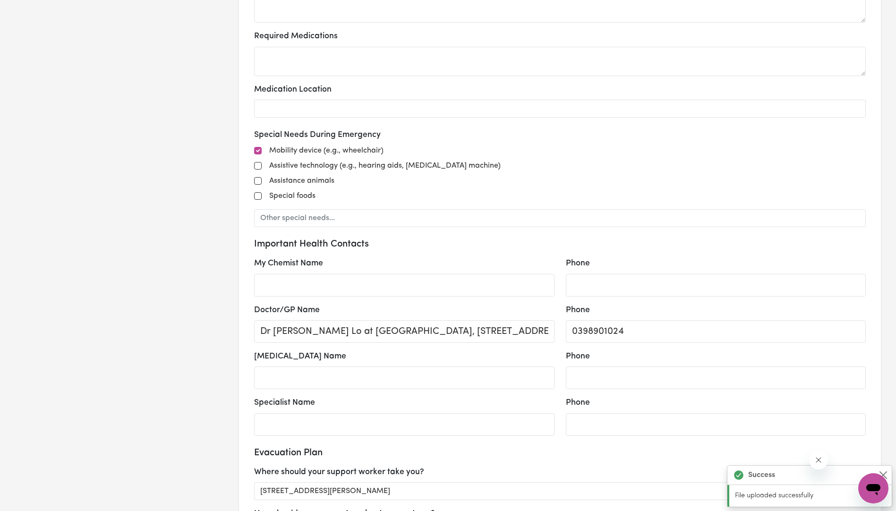
click at [202, 414] on div "GO TO DASHBOARD My Compliance My Support Documents Service Agreement Seek & Rel…" at bounding box center [112, 181] width 224 height 1770
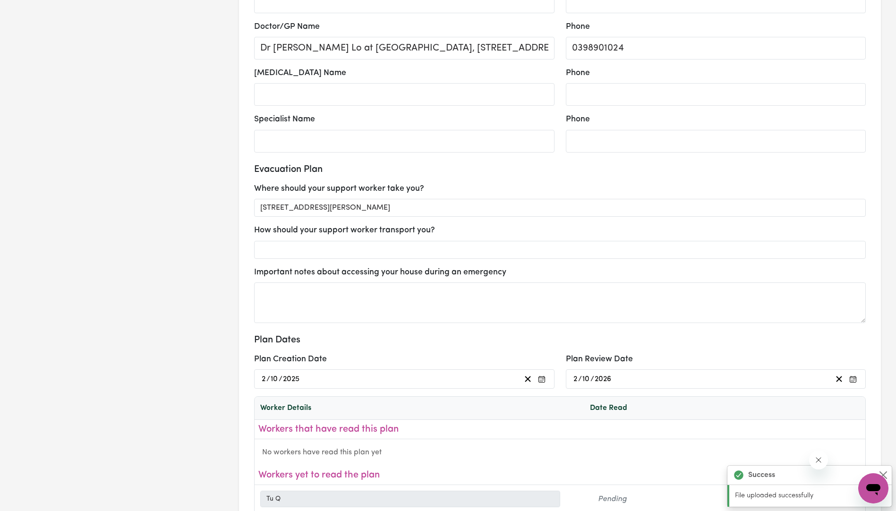
scroll to position [927, 0]
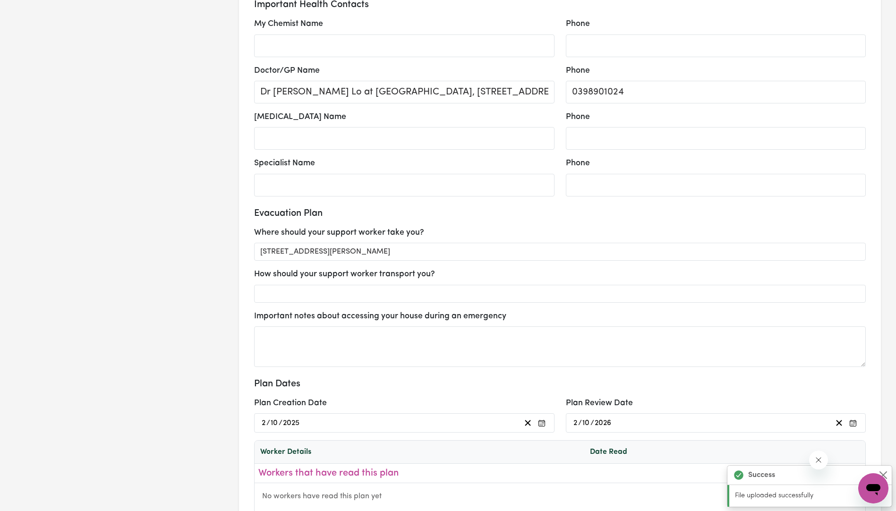
select select "phone"
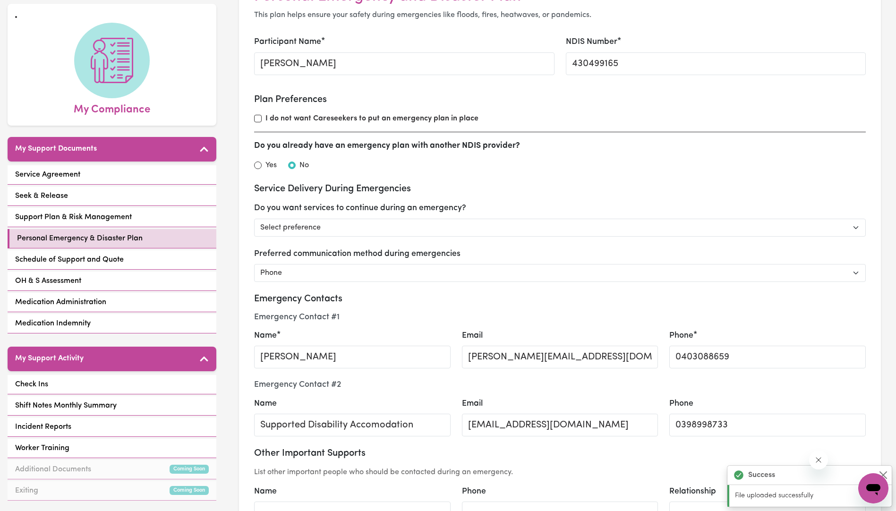
scroll to position [57, 0]
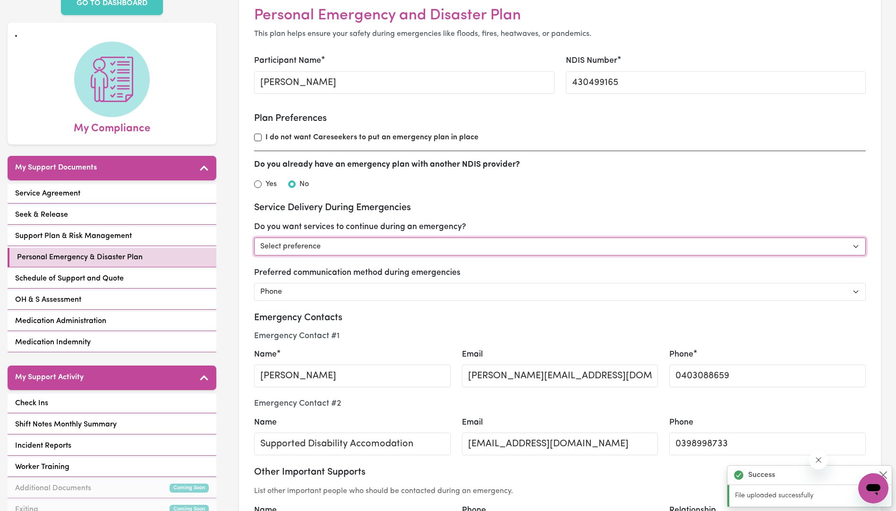
click at [341, 242] on select "Select preference Yes - continue as critical to daily living No - postpone/canc…" at bounding box center [560, 247] width 612 height 18
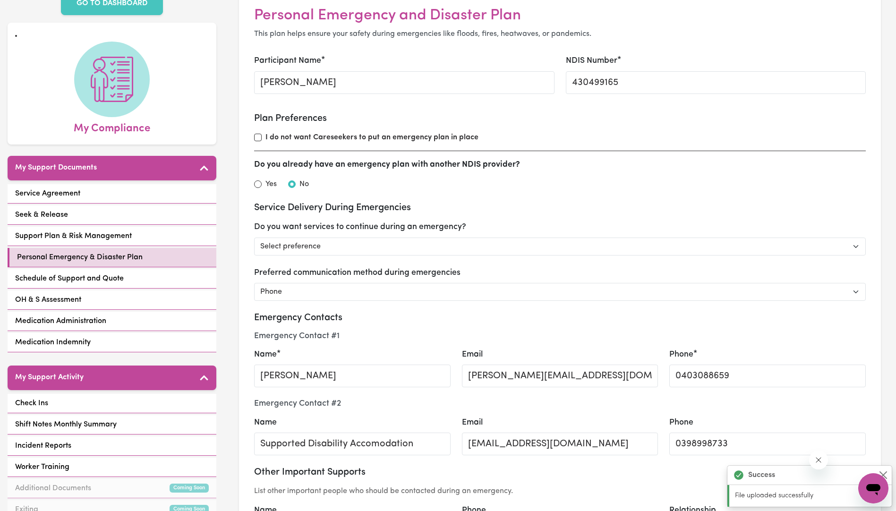
click at [498, 214] on h3 "Service Delivery During Emergencies" at bounding box center [560, 207] width 612 height 11
click at [56, 394] on link "Check Ins" at bounding box center [112, 403] width 209 height 19
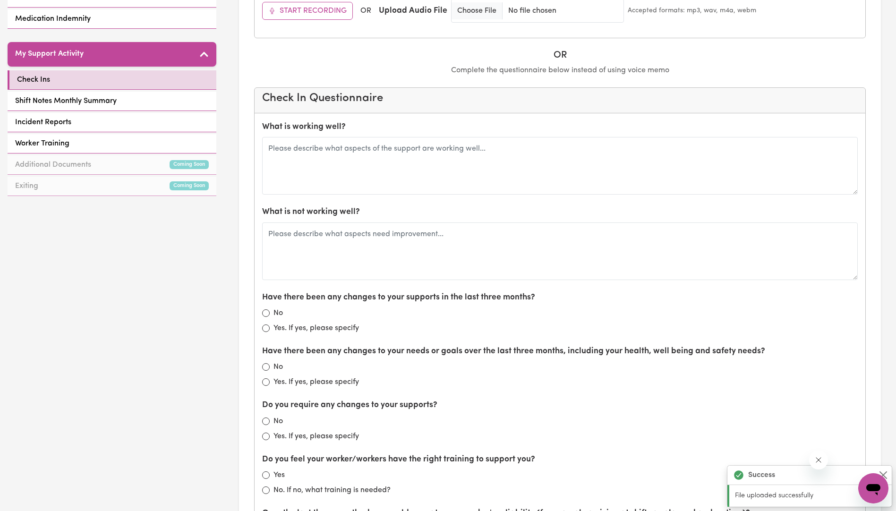
scroll to position [397, 0]
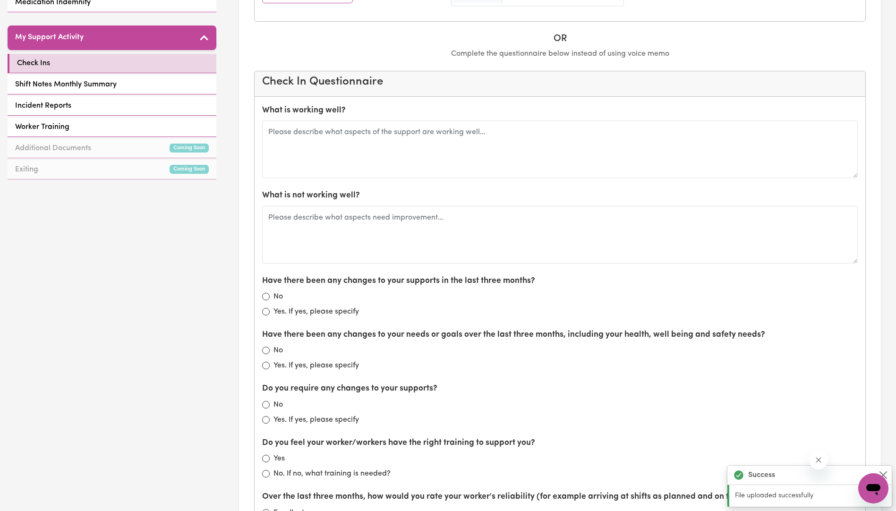
click at [212, 307] on div "GO TO DASHBOARD My Compliance My Support Documents Service Agreement Seek & Rel…" at bounding box center [112, 349] width 224 height 1427
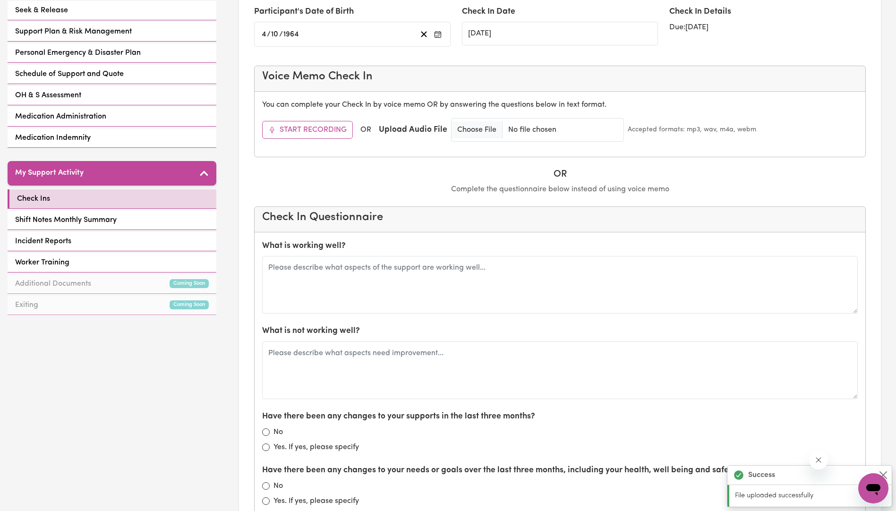
scroll to position [208, 0]
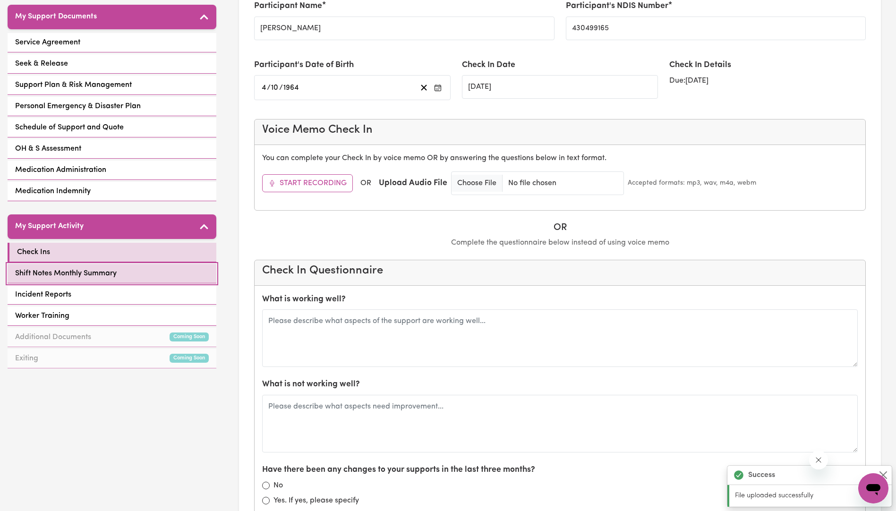
click at [78, 268] on span "Shift Notes Monthly Summary" at bounding box center [66, 273] width 102 height 11
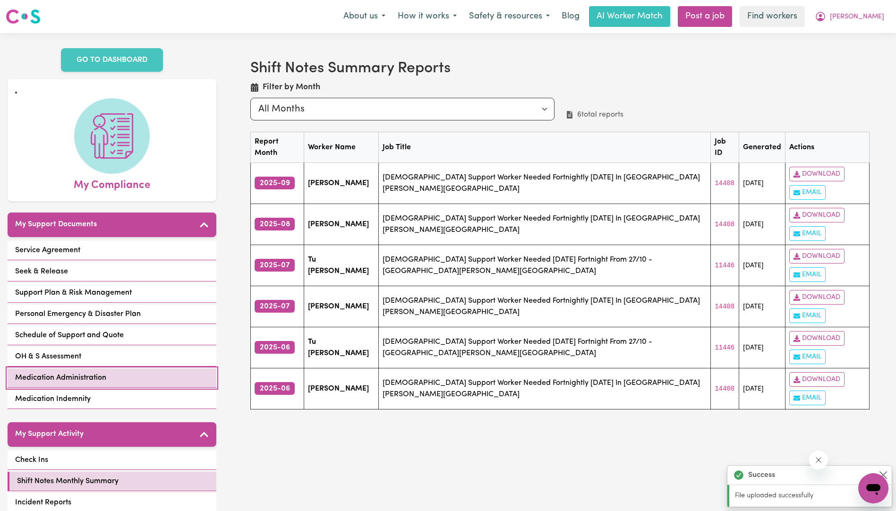
click at [74, 372] on span "Medication Administration" at bounding box center [60, 377] width 91 height 11
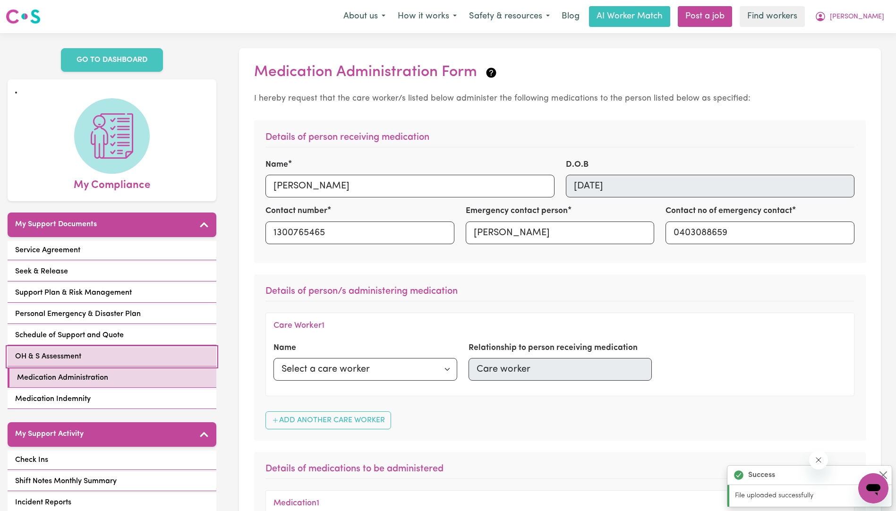
click at [58, 351] on span "OH & S Assessment" at bounding box center [48, 356] width 66 height 11
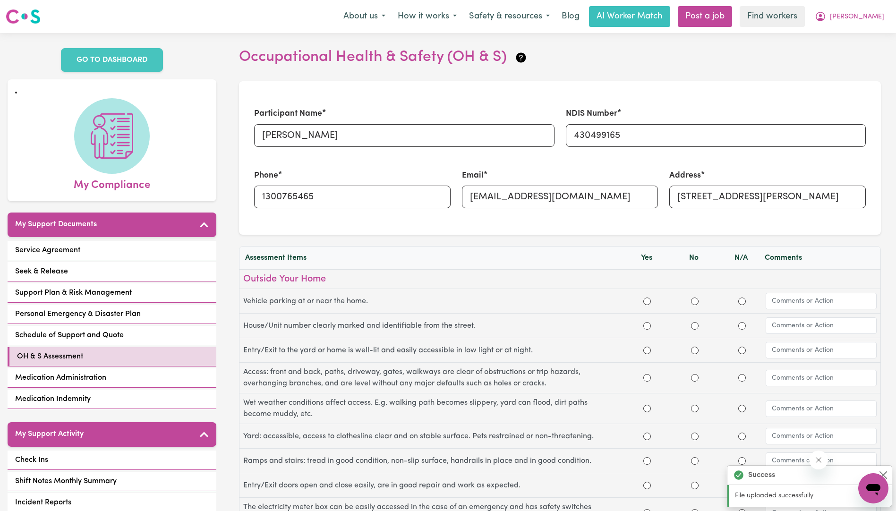
click at [470, 229] on section "Participant Name [PERSON_NAME] NDIS Number 430499165 Phone [PHONE_NUMBER] Email…" at bounding box center [560, 158] width 642 height 154
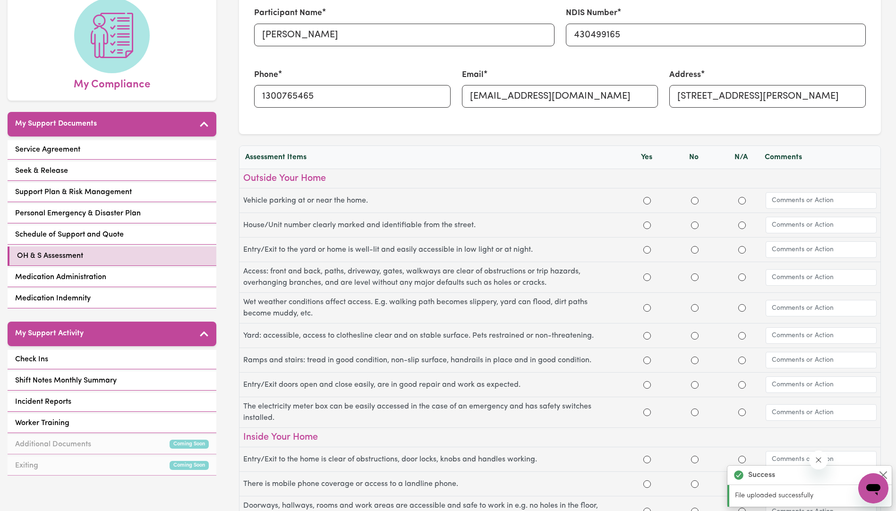
scroll to position [132, 0]
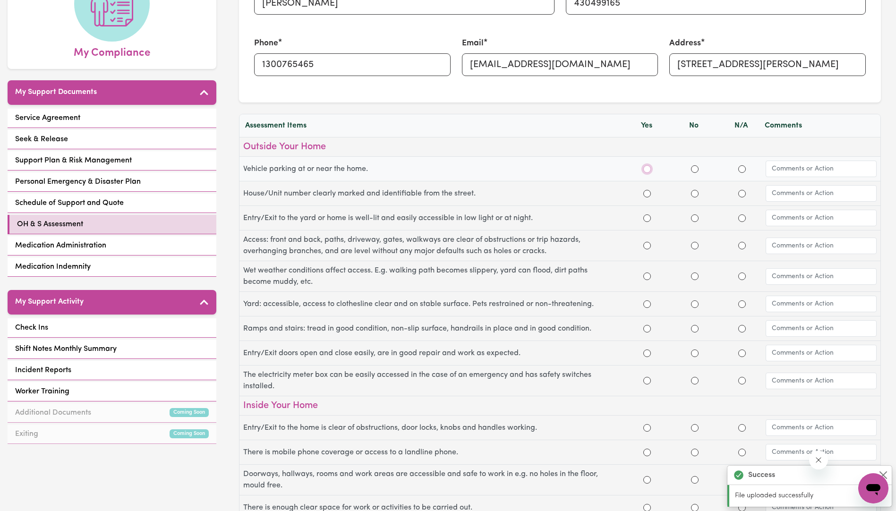
click at [647, 169] on input "Yes" at bounding box center [647, 169] width 8 height 8
radio input "true"
click at [648, 195] on input "Yes" at bounding box center [647, 194] width 8 height 8
radio input "true"
click at [646, 220] on input "Yes" at bounding box center [647, 218] width 8 height 8
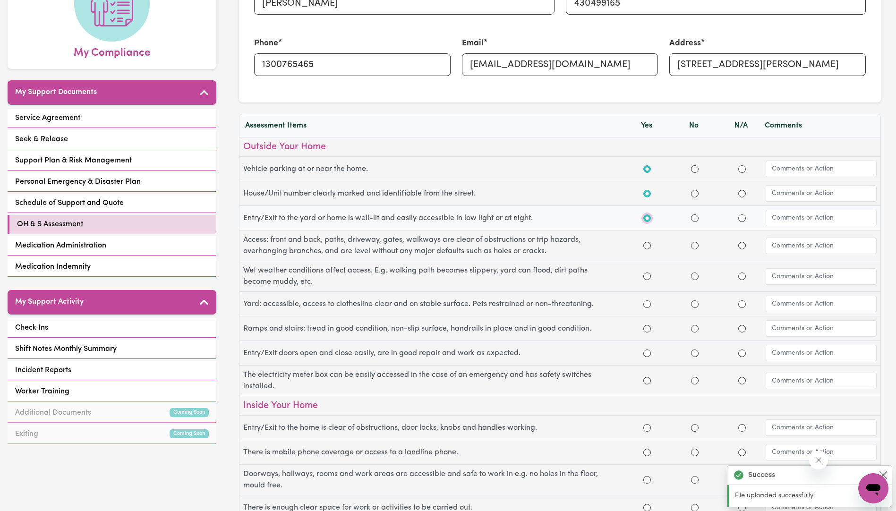
radio input "true"
click at [646, 245] on input "Yes" at bounding box center [647, 246] width 8 height 8
radio input "true"
click at [782, 280] on input "text" at bounding box center [821, 276] width 111 height 17
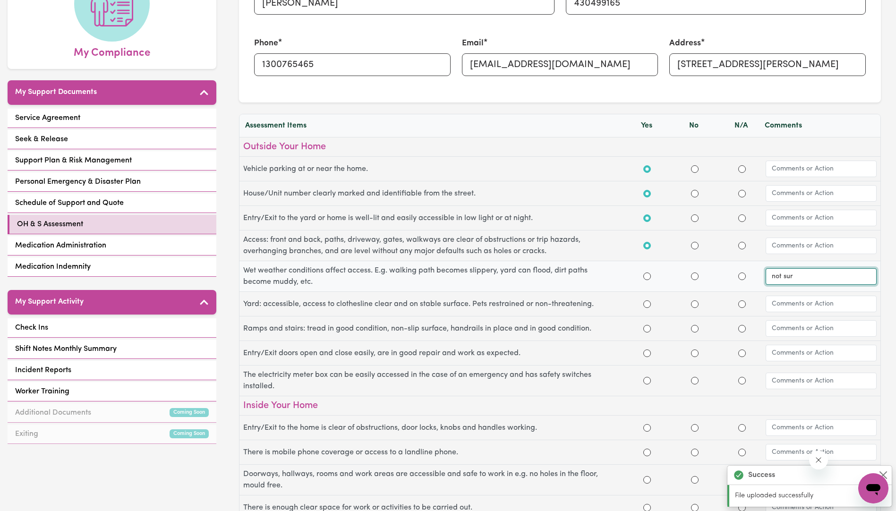
type input "not sure"
radio input "true"
type input "not sure"
click at [646, 306] on input "Yes" at bounding box center [647, 304] width 8 height 8
radio input "true"
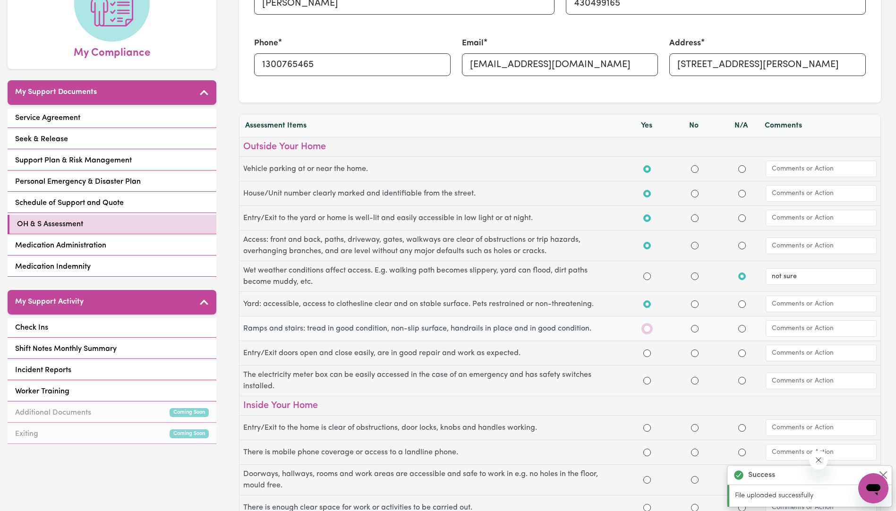
click at [646, 328] on input "Yes" at bounding box center [647, 329] width 8 height 8
radio input "true"
click at [647, 351] on input "Yes" at bounding box center [647, 354] width 8 height 8
radio input "true"
click at [648, 382] on input "Yes" at bounding box center [647, 381] width 8 height 8
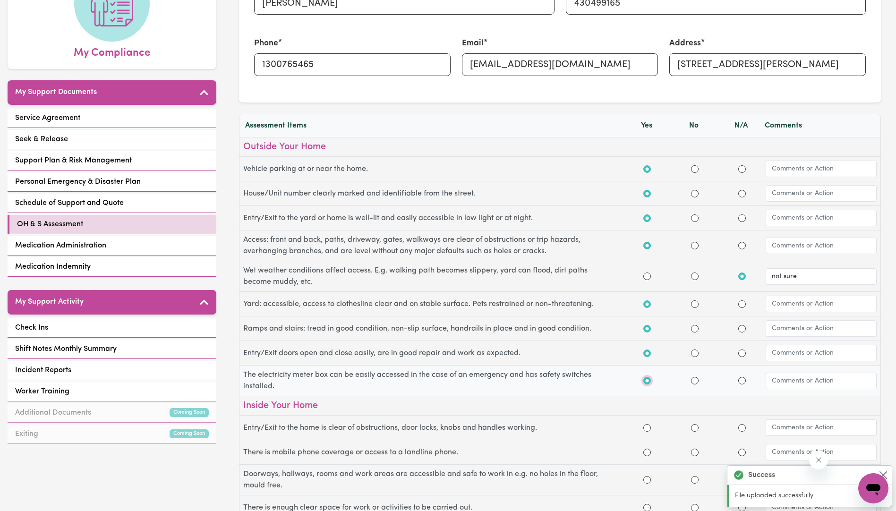
radio input "true"
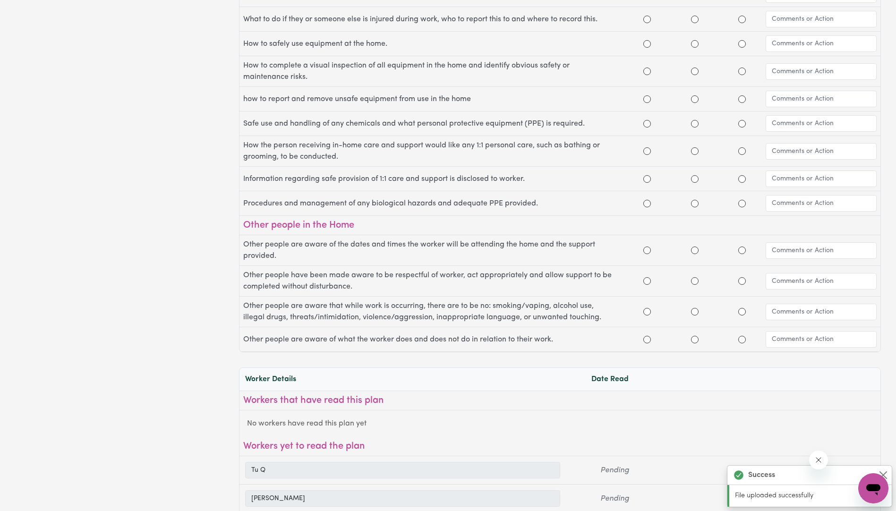
scroll to position [1266, 0]
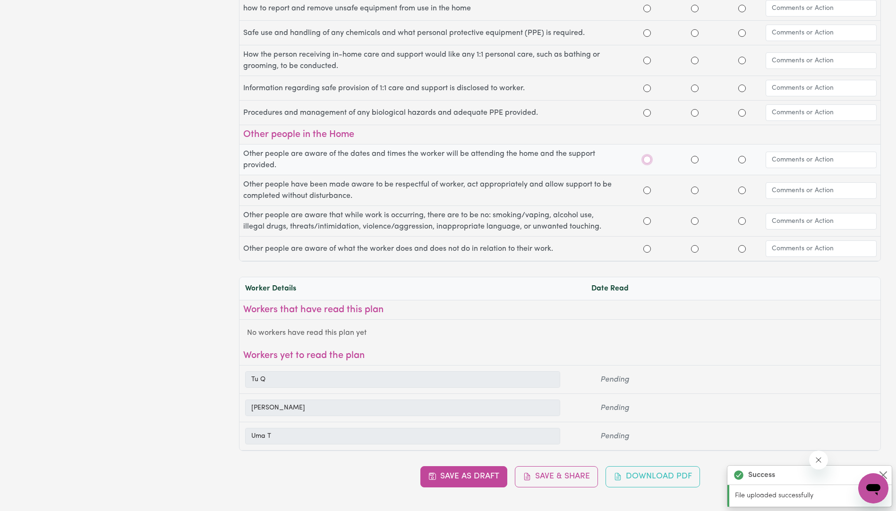
click at [647, 159] on input "Yes" at bounding box center [647, 160] width 8 height 8
radio input "true"
click at [647, 191] on input "Yes" at bounding box center [647, 191] width 8 height 8
radio input "true"
click at [647, 222] on input "Yes" at bounding box center [647, 221] width 8 height 8
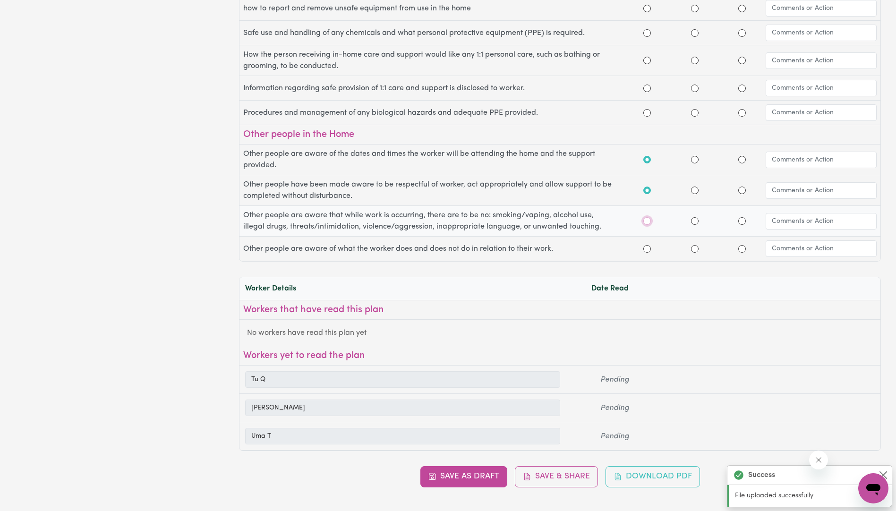
radio input "true"
click at [646, 249] on input "Yes" at bounding box center [647, 249] width 8 height 8
radio input "true"
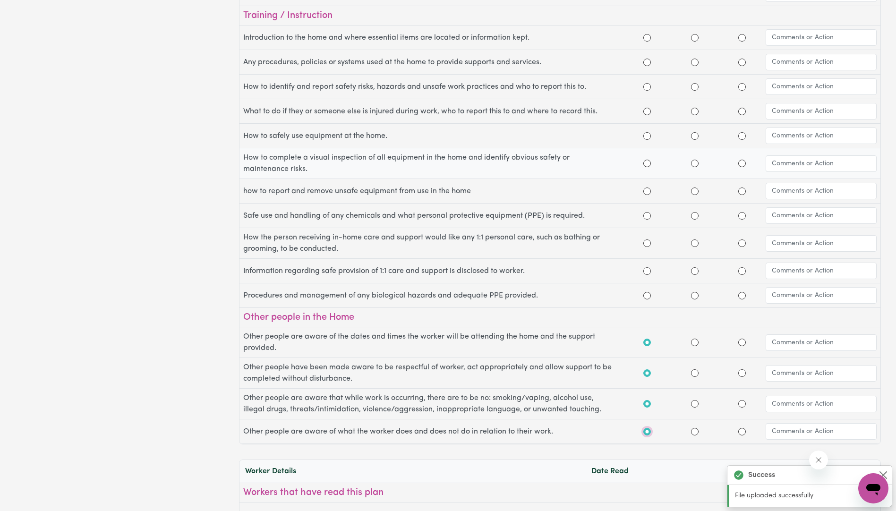
scroll to position [0, 0]
